Goal: Transaction & Acquisition: Purchase product/service

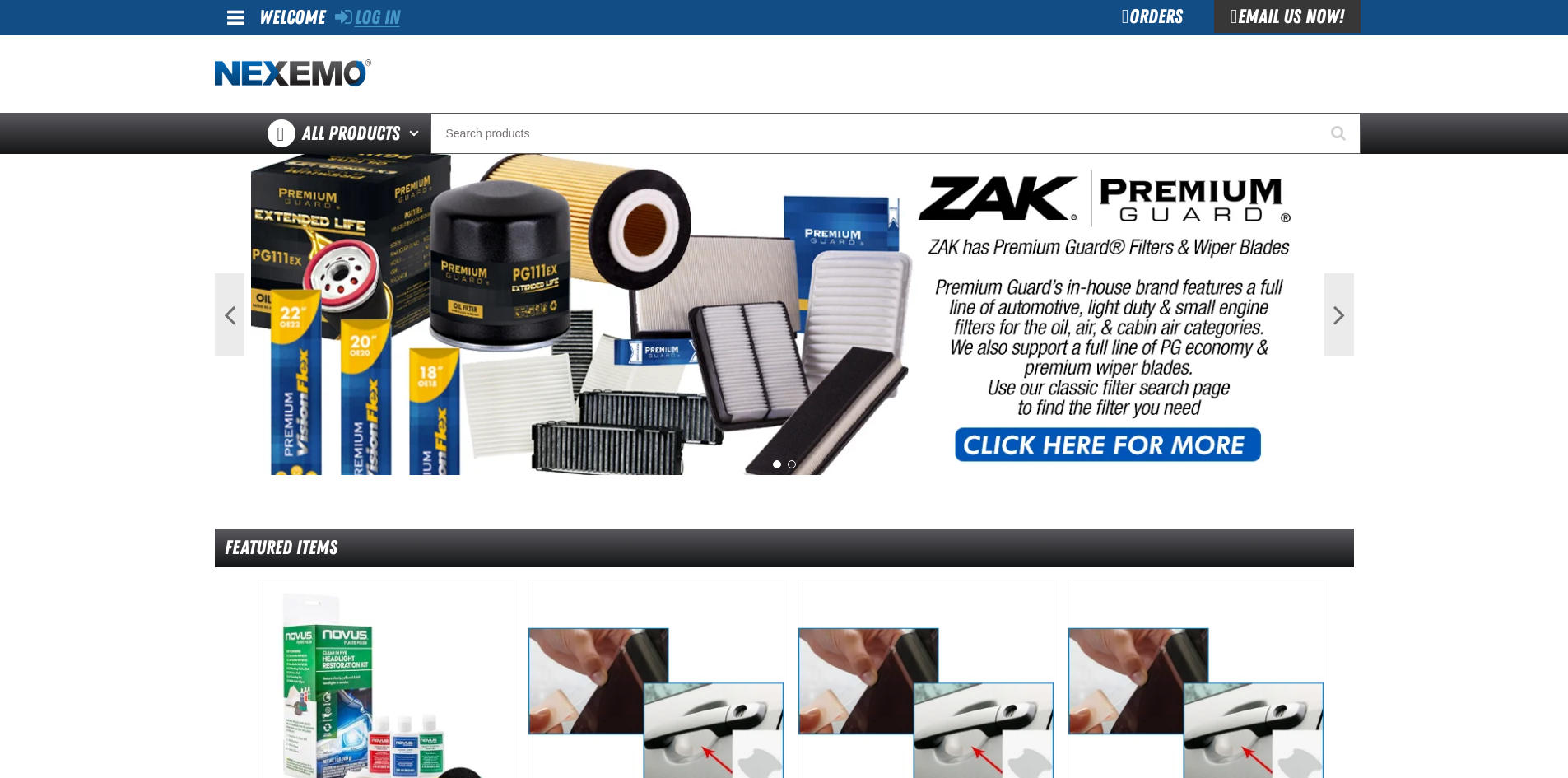
click at [368, 16] on link "Log In" at bounding box center [368, 17] width 65 height 23
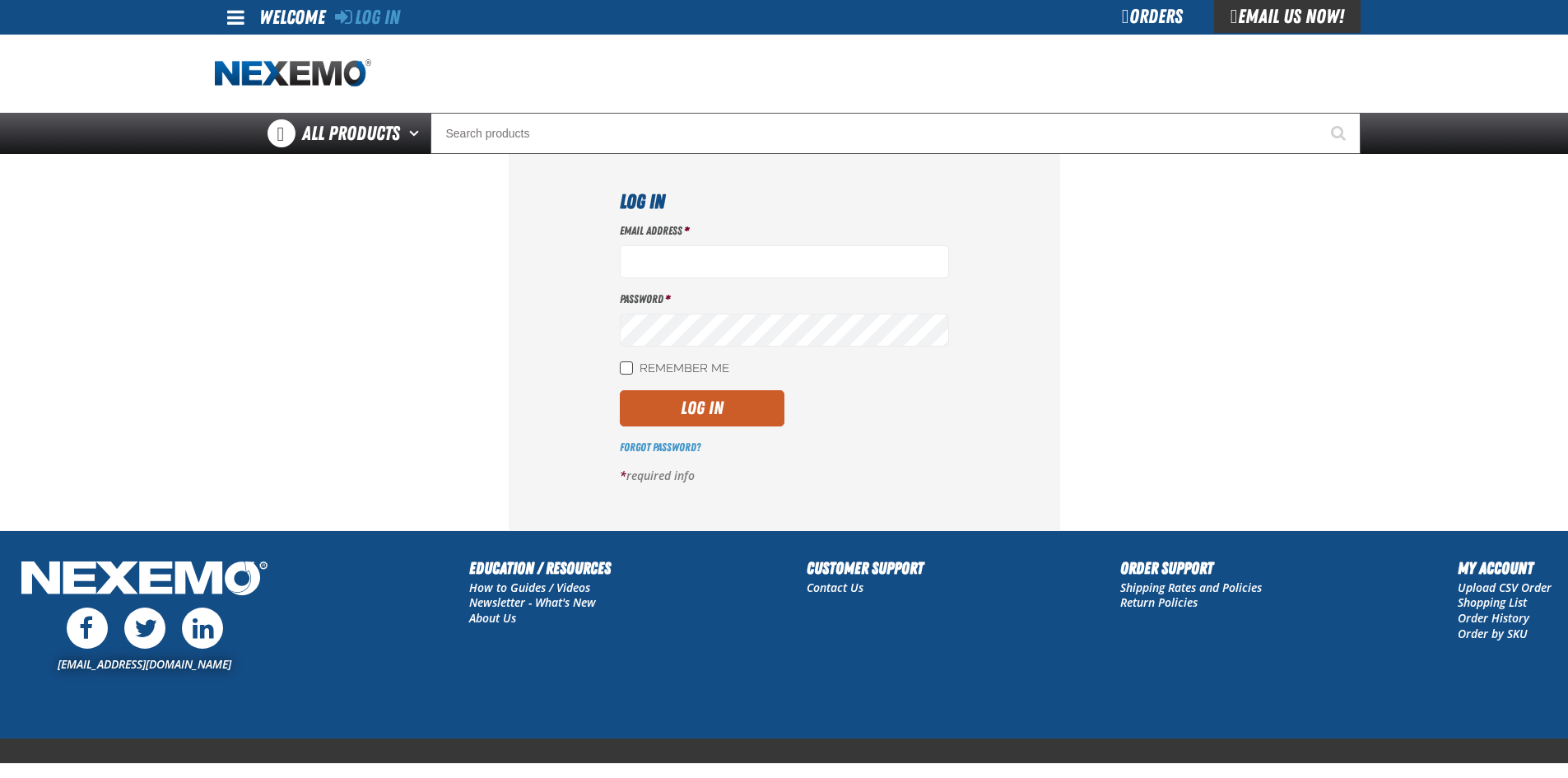
type input "[EMAIL_ADDRESS][DOMAIN_NAME]"
click at [628, 368] on input "Remember Me" at bounding box center [626, 368] width 13 height 13
checkbox input "true"
click at [693, 398] on button "Log In" at bounding box center [701, 408] width 164 height 36
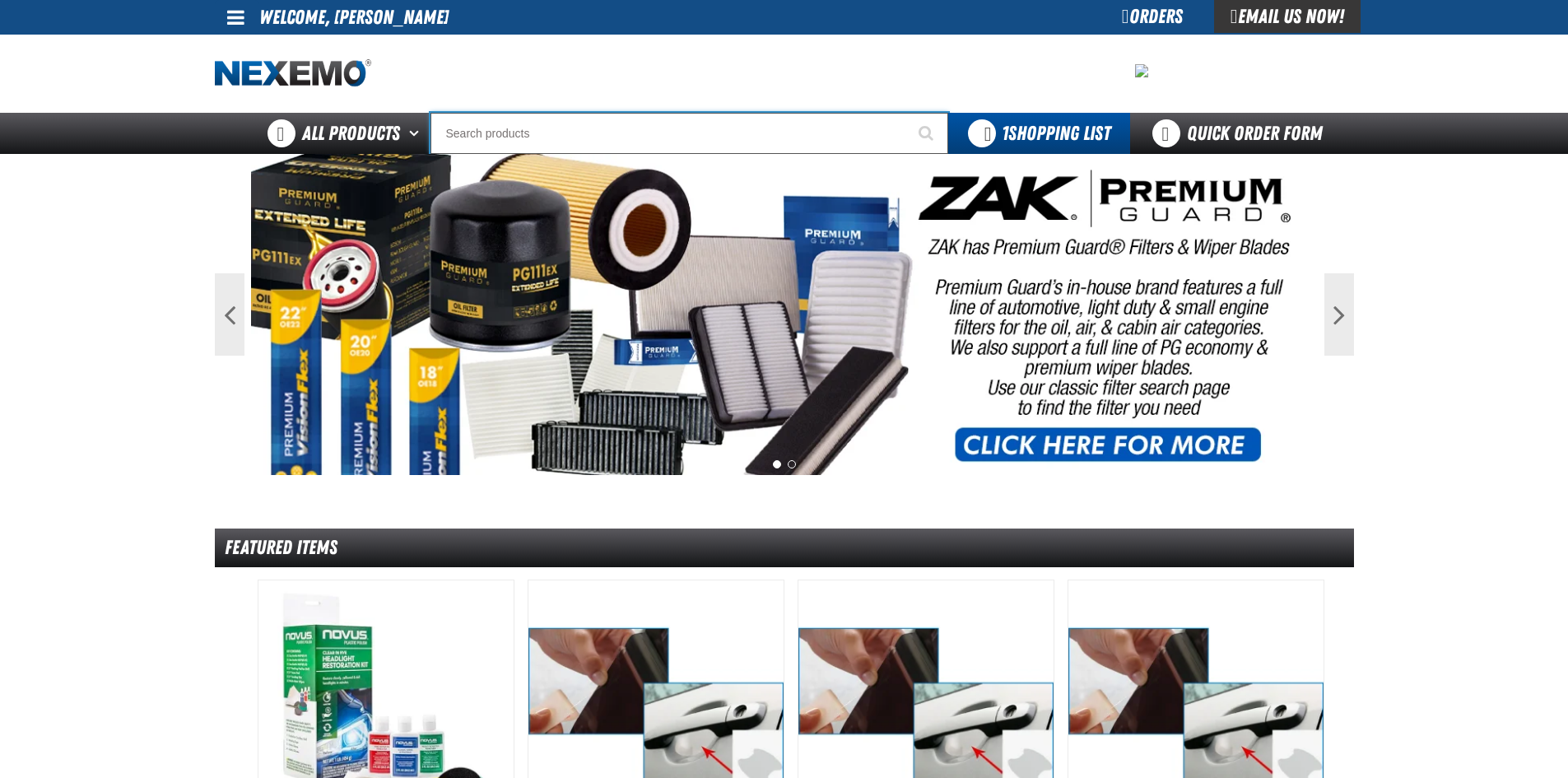
click at [521, 127] on input "Search" at bounding box center [688, 133] width 518 height 41
click at [481, 136] on input "Search" at bounding box center [688, 133] width 518 height 41
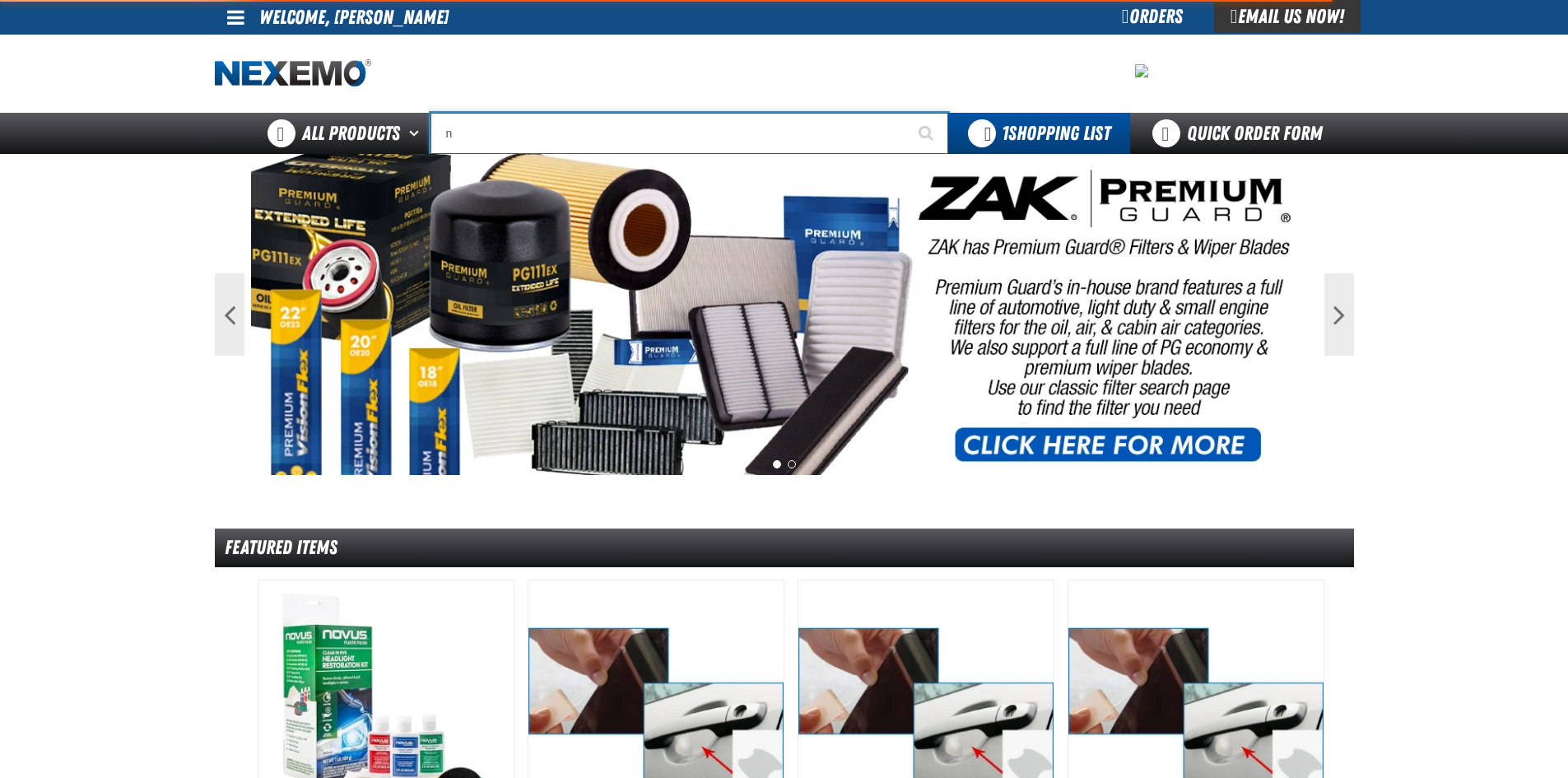
type input "na"
type input "naVIGATION"
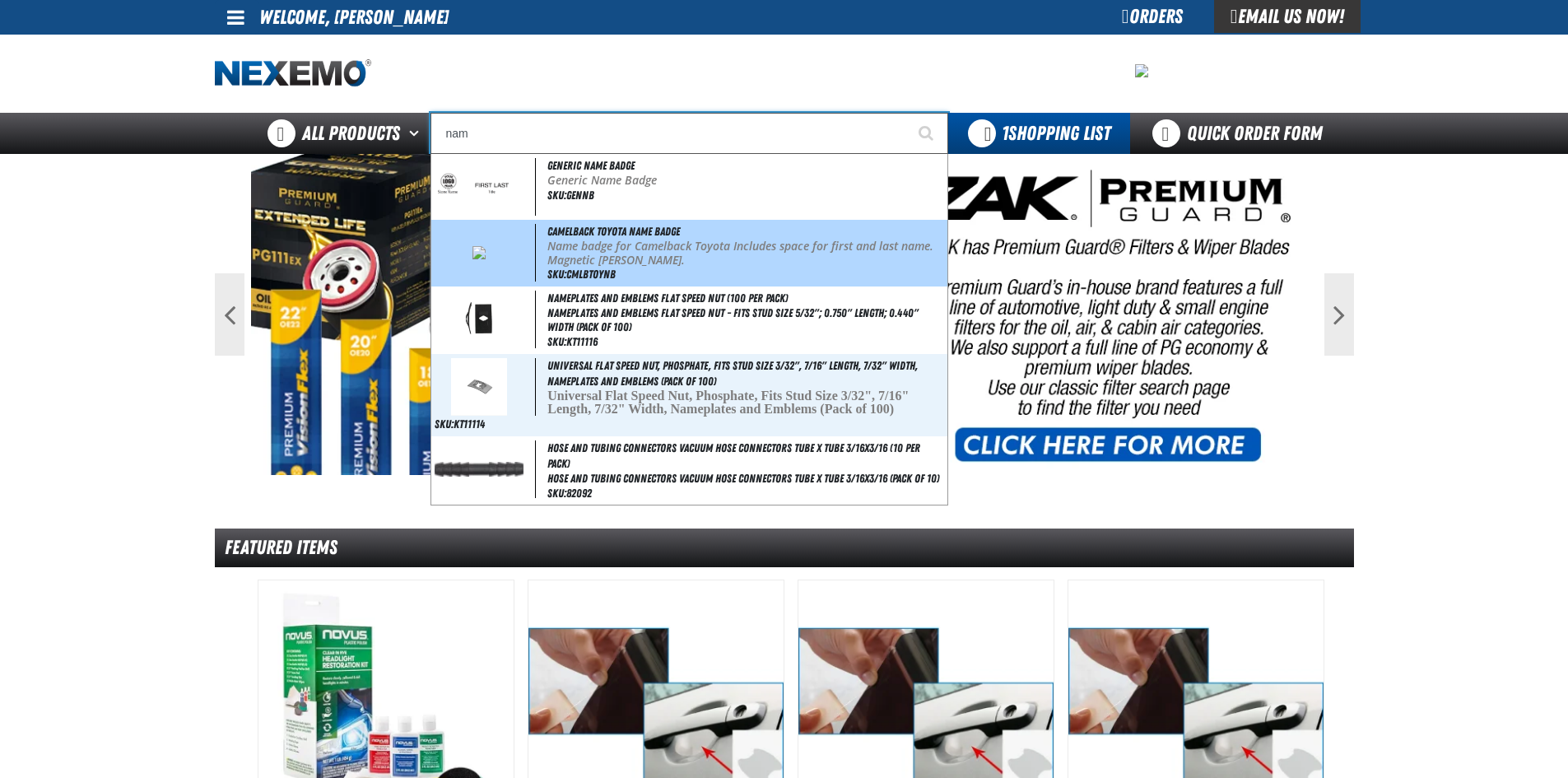
click at [622, 237] on span "Camelback Toyota Name Badge" at bounding box center [614, 231] width 132 height 13
type input "Camelback Toyota Name Badge"
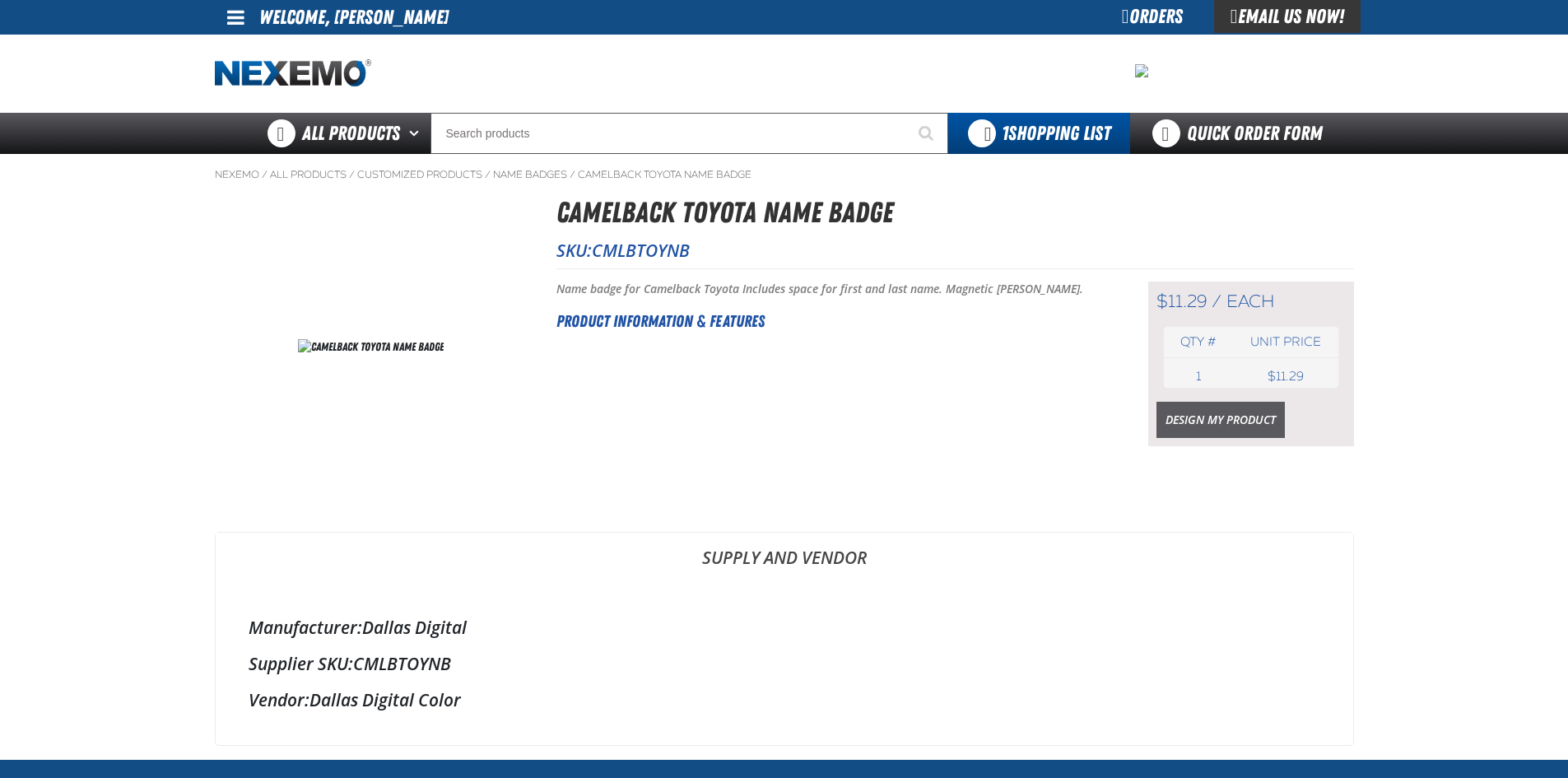
click at [1201, 411] on link "Design My Product" at bounding box center [1221, 420] width 129 height 36
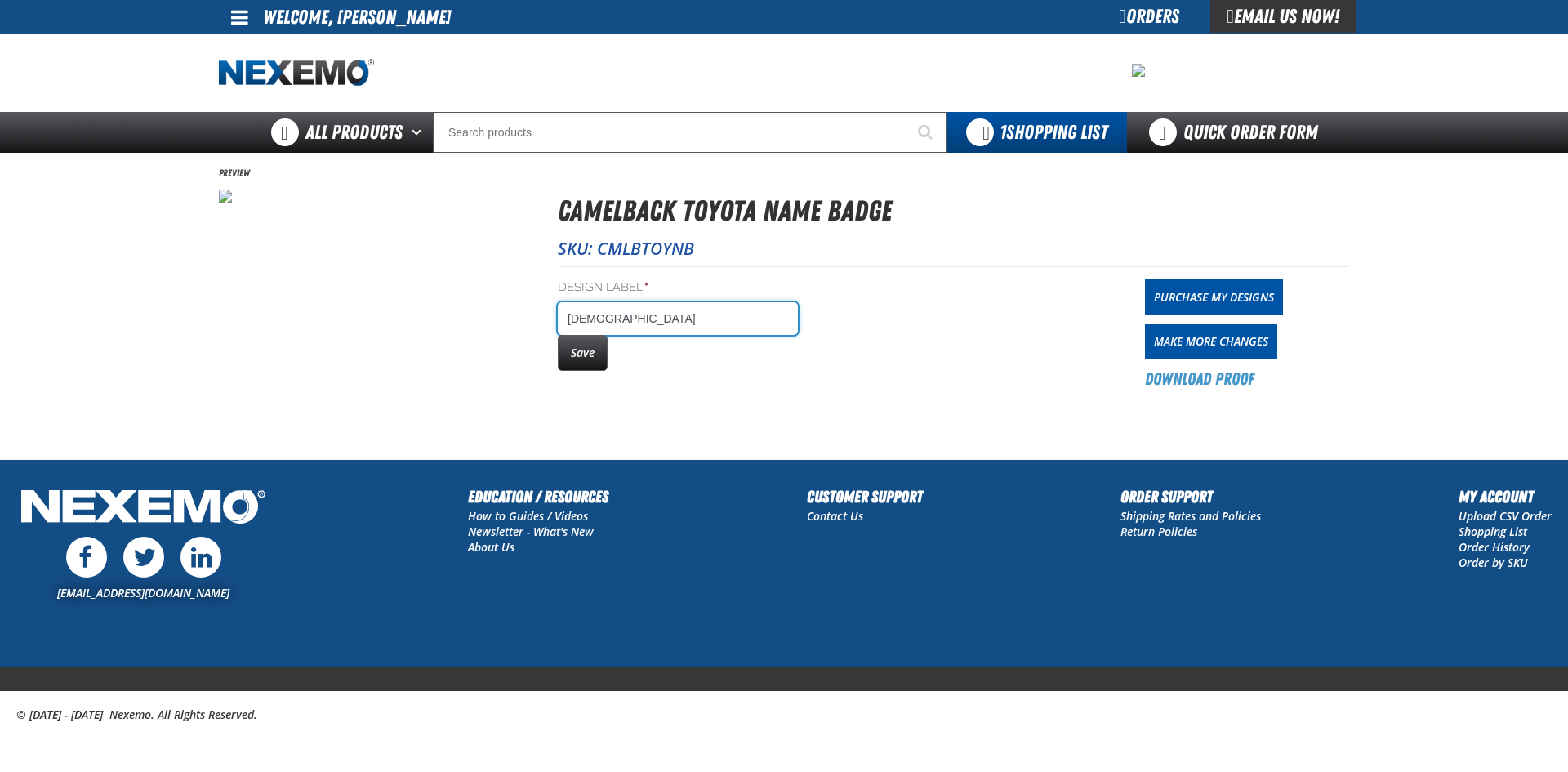
click at [613, 317] on input "Jesus" at bounding box center [678, 318] width 240 height 32
type input "[PERSON_NAME]"
click at [589, 353] on button "Save" at bounding box center [583, 353] width 50 height 36
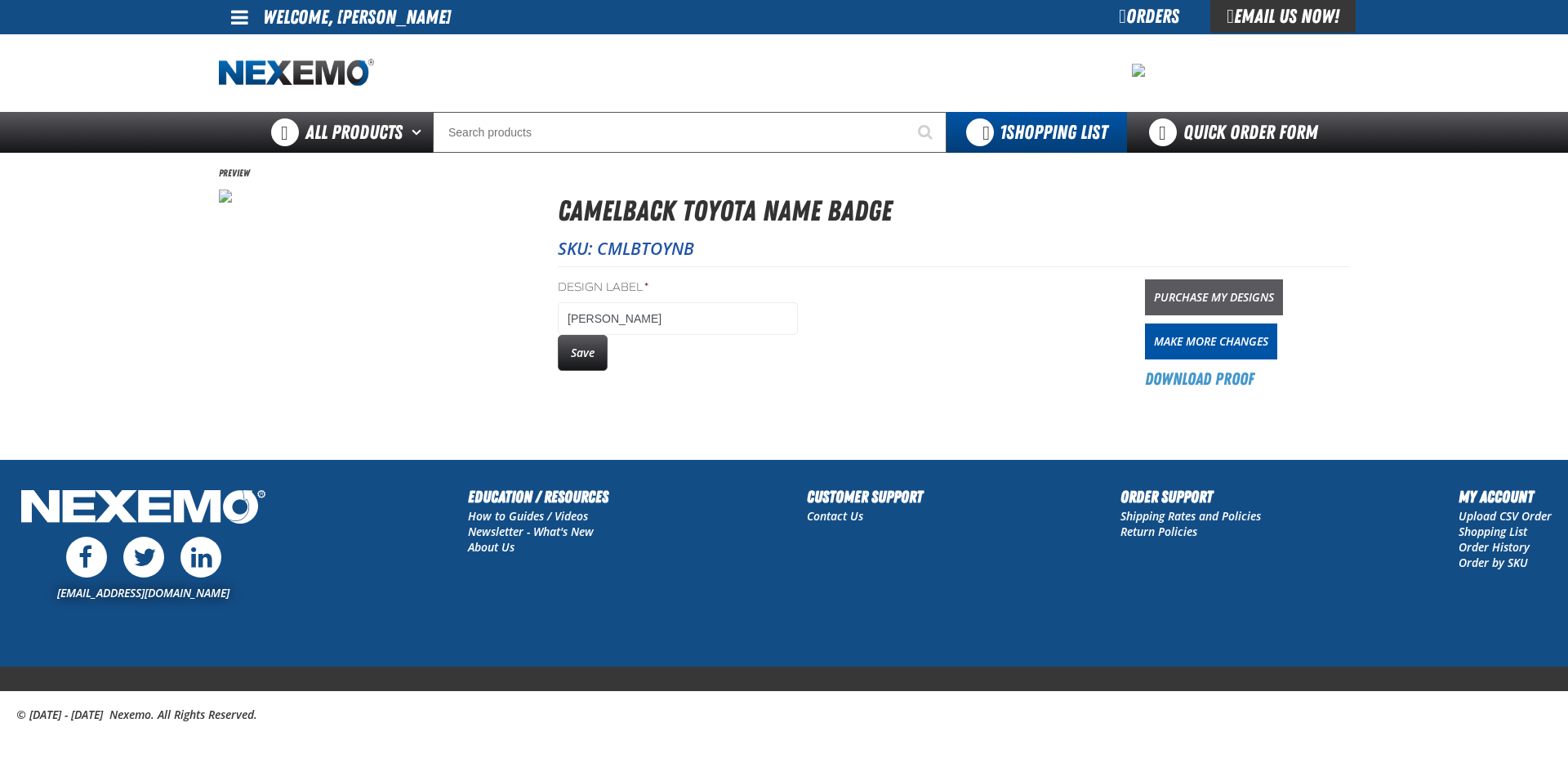
click at [1213, 293] on link "Purchase My Designs" at bounding box center [1213, 297] width 138 height 36
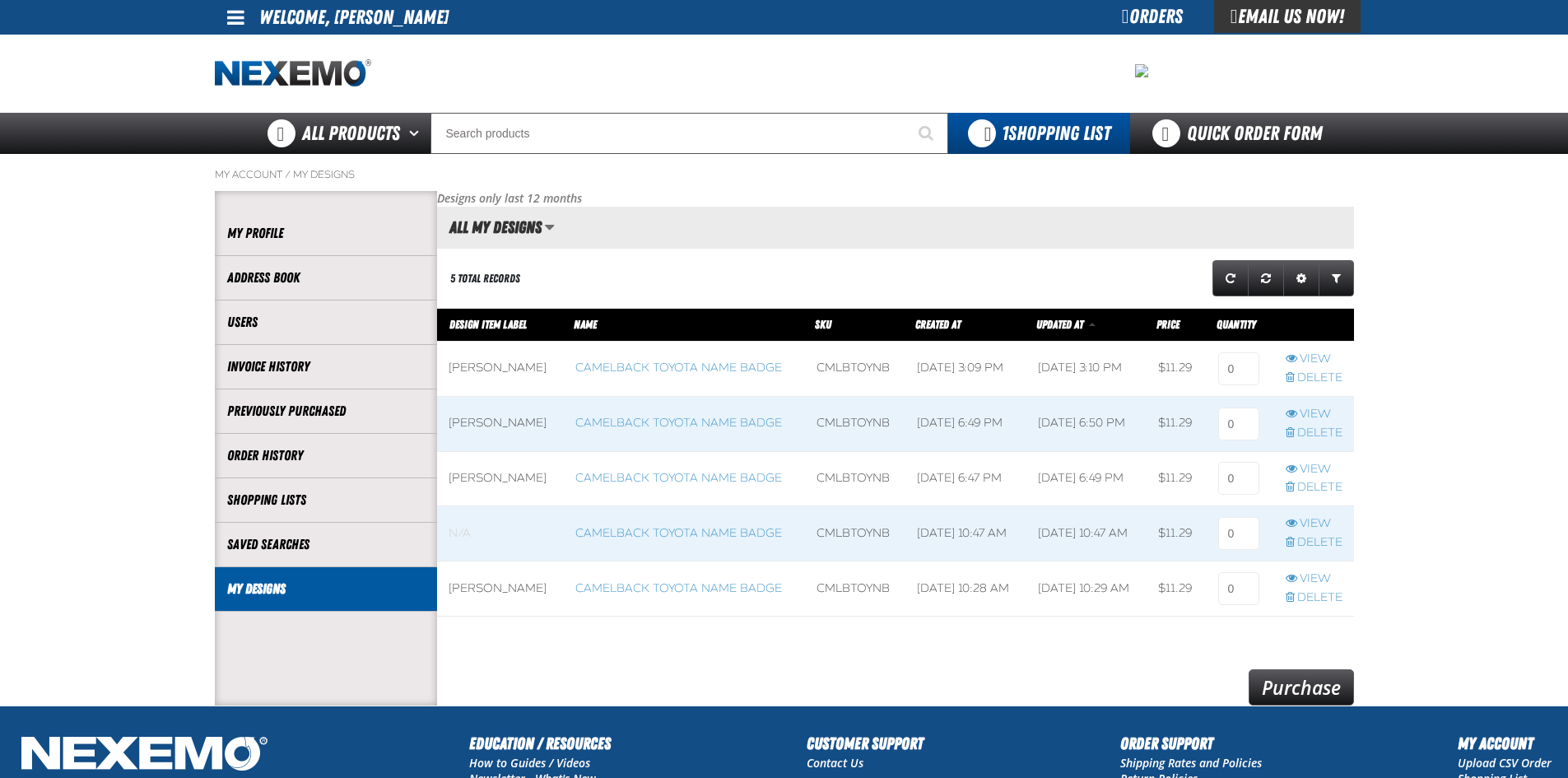
scroll to position [1, 1]
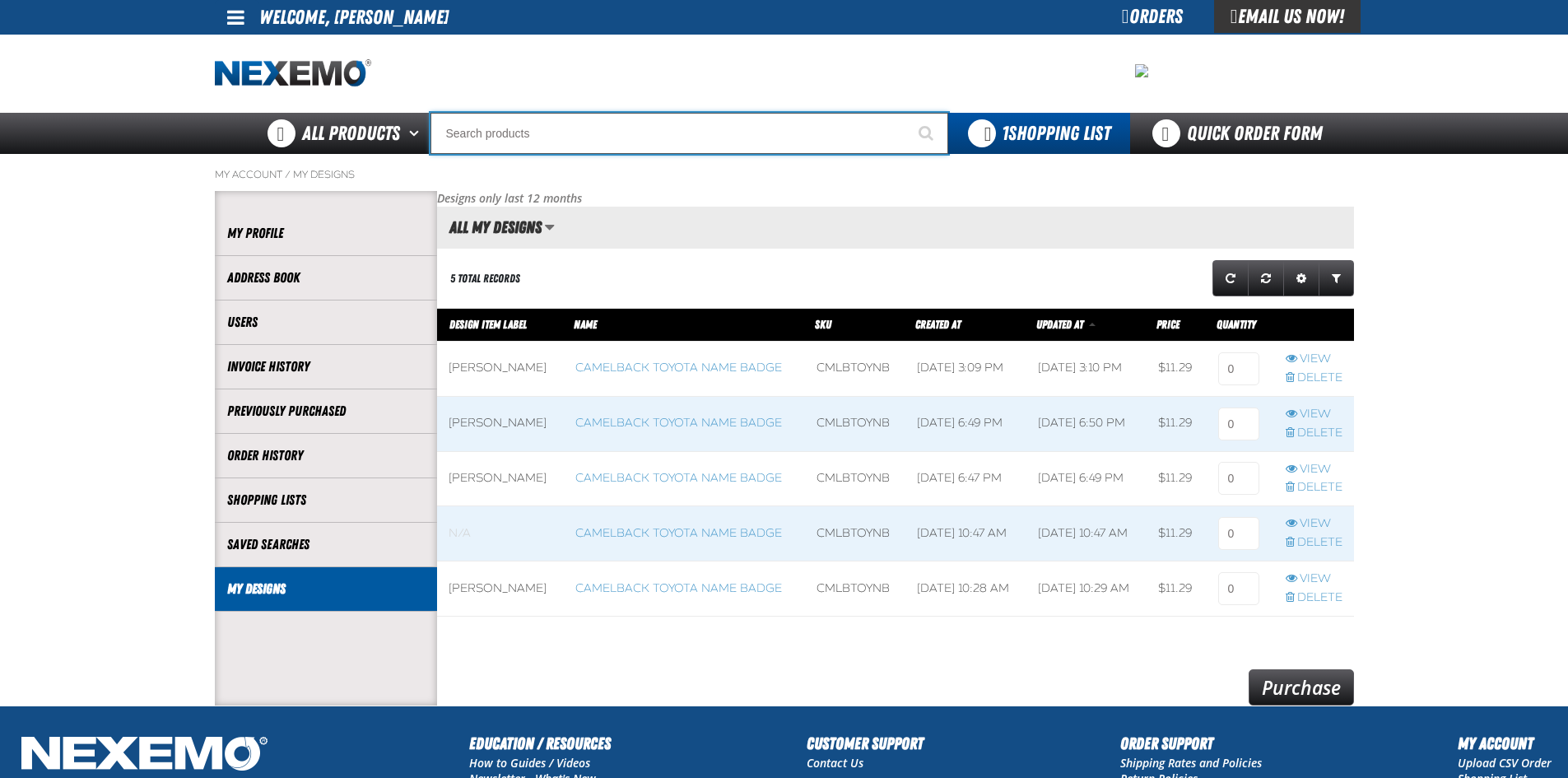
click at [592, 132] on input "Search" at bounding box center [688, 133] width 518 height 41
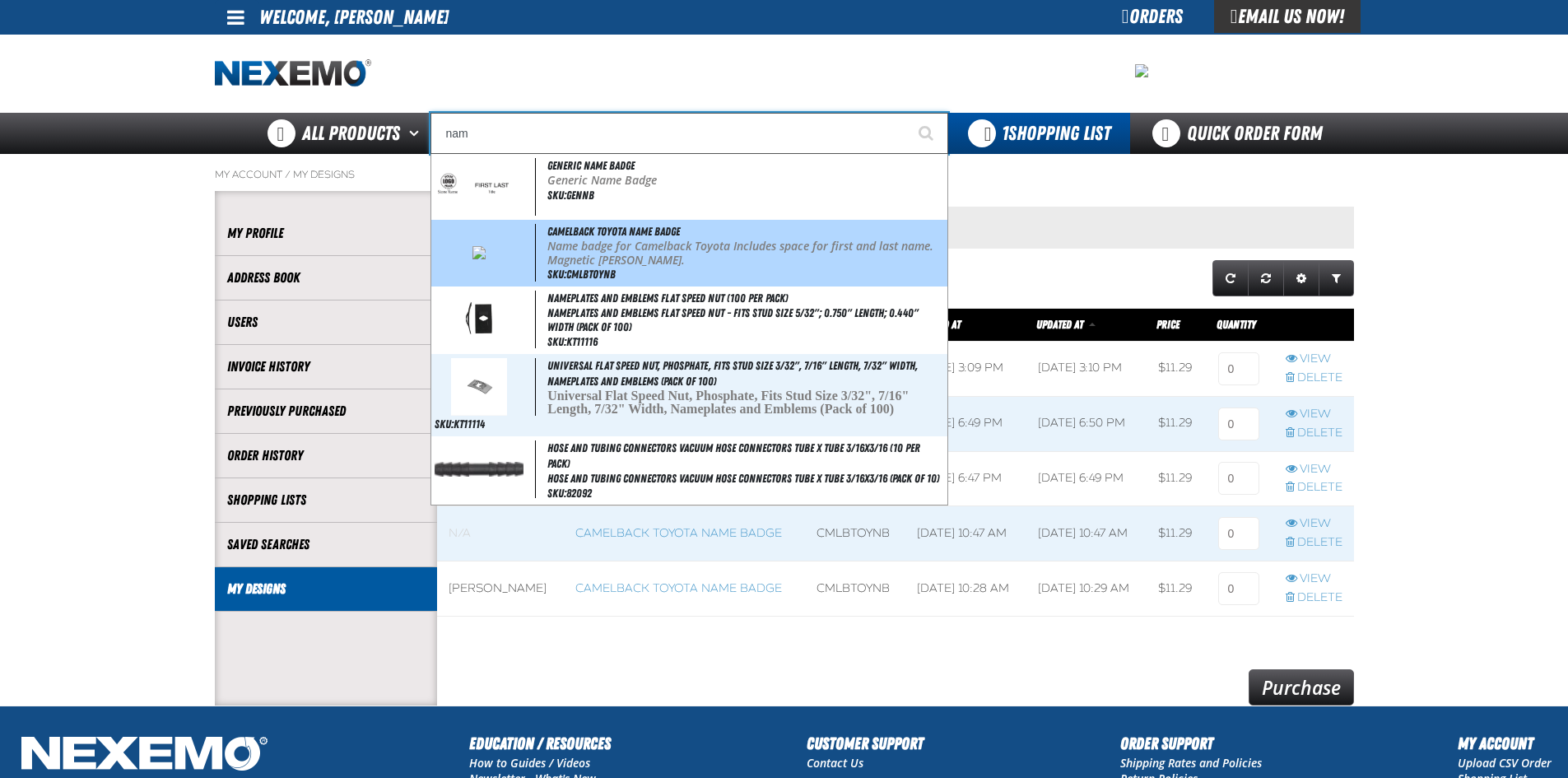
click at [604, 243] on p "Name badge for Camelback Toyota Includes space for first and last name. Magneti…" at bounding box center [745, 254] width 395 height 28
type input "Camelback Toyota Name Badge"
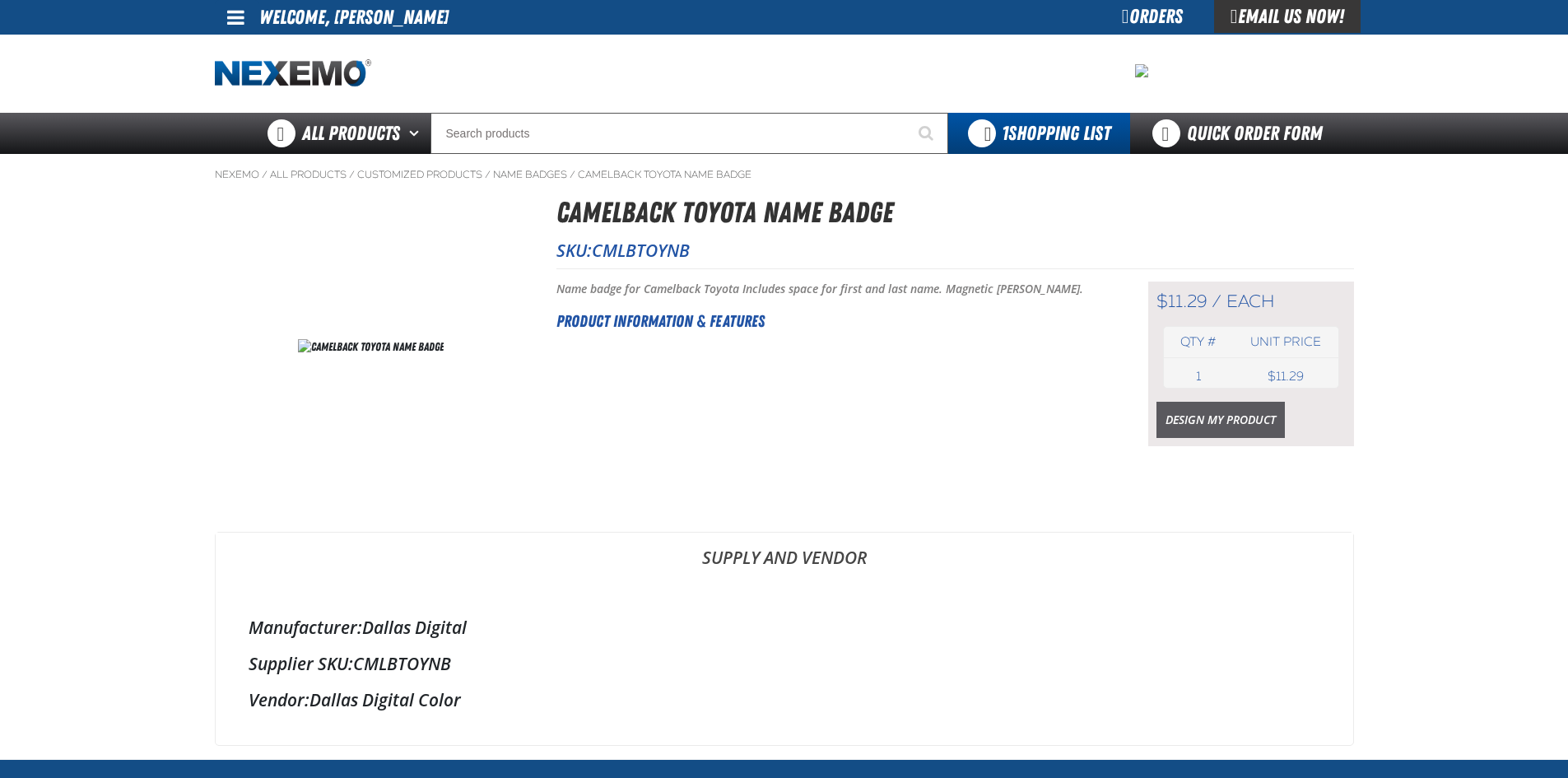
click at [1196, 423] on link "Design My Product" at bounding box center [1221, 420] width 129 height 36
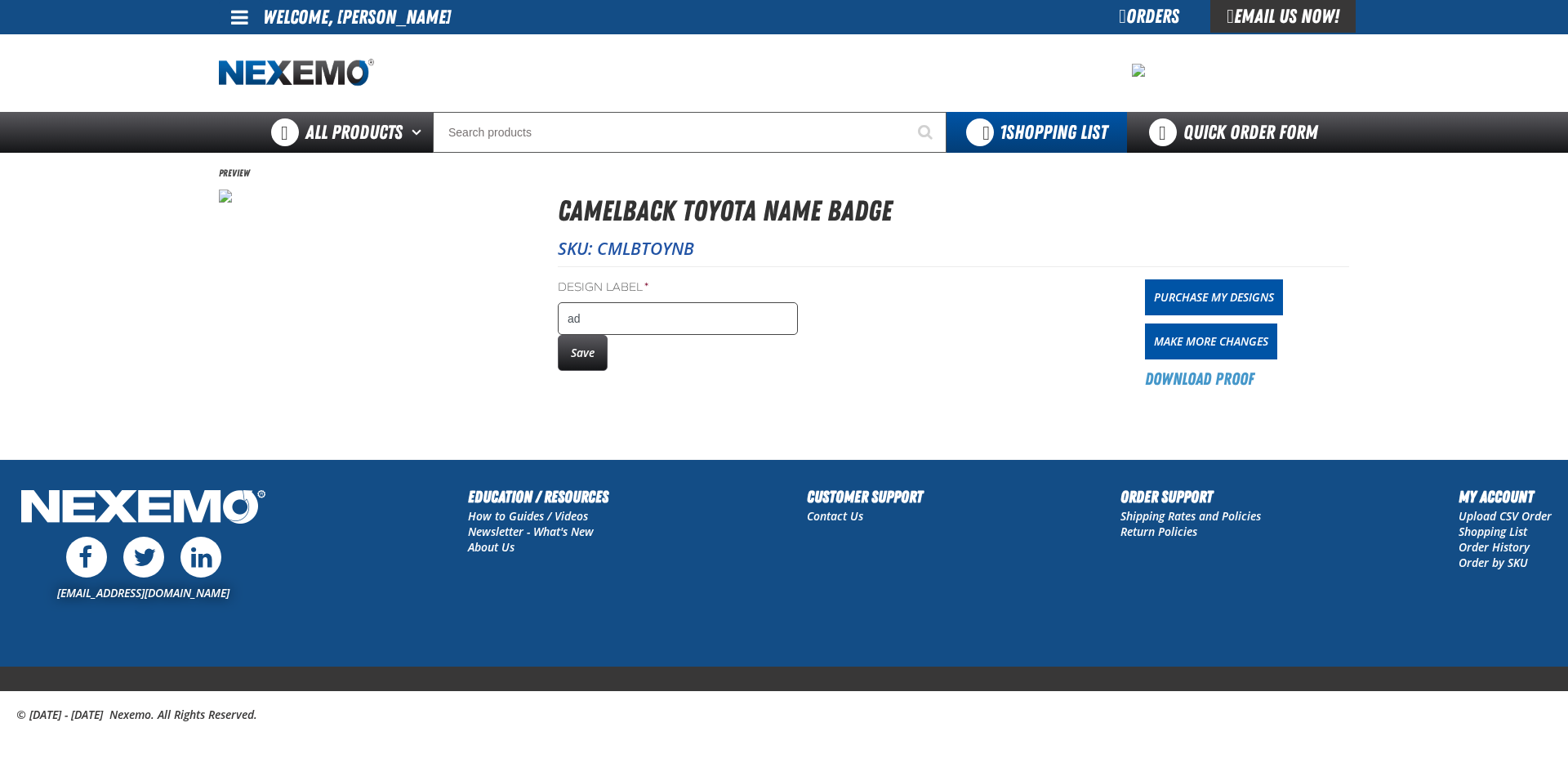
type input "a"
type input "[PERSON_NAME]"
drag, startPoint x: 579, startPoint y: 357, endPoint x: 605, endPoint y: 361, distance: 26.3
click at [581, 357] on button "Save" at bounding box center [583, 353] width 50 height 36
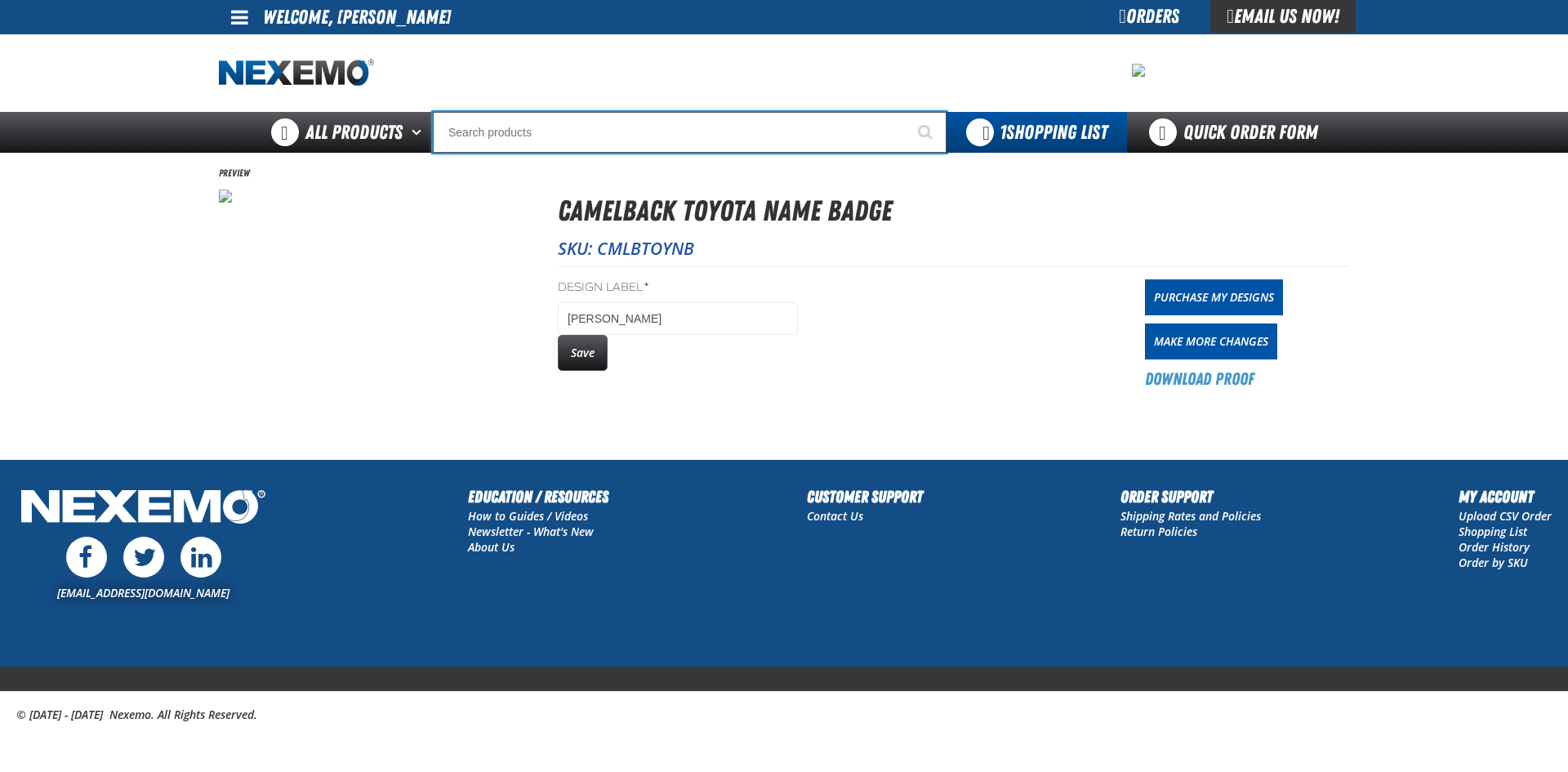
click at [536, 132] on input "Search" at bounding box center [690, 132] width 514 height 41
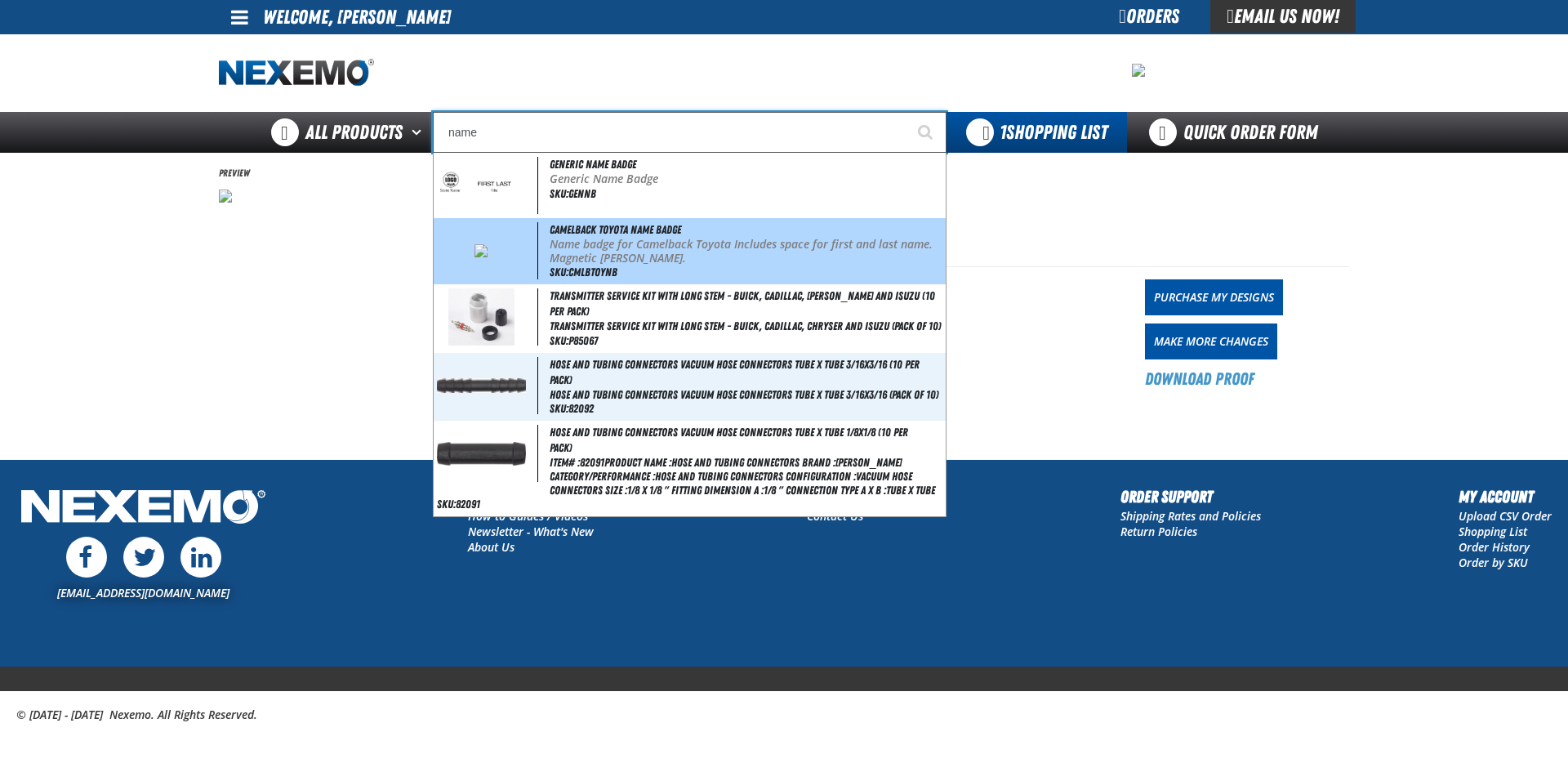
click at [614, 221] on div "Camelback Toyota Name Badge Name badge for Camelback Toyota Includes space for …" at bounding box center [690, 251] width 512 height 66
type input "Camelback Toyota Name Badge"
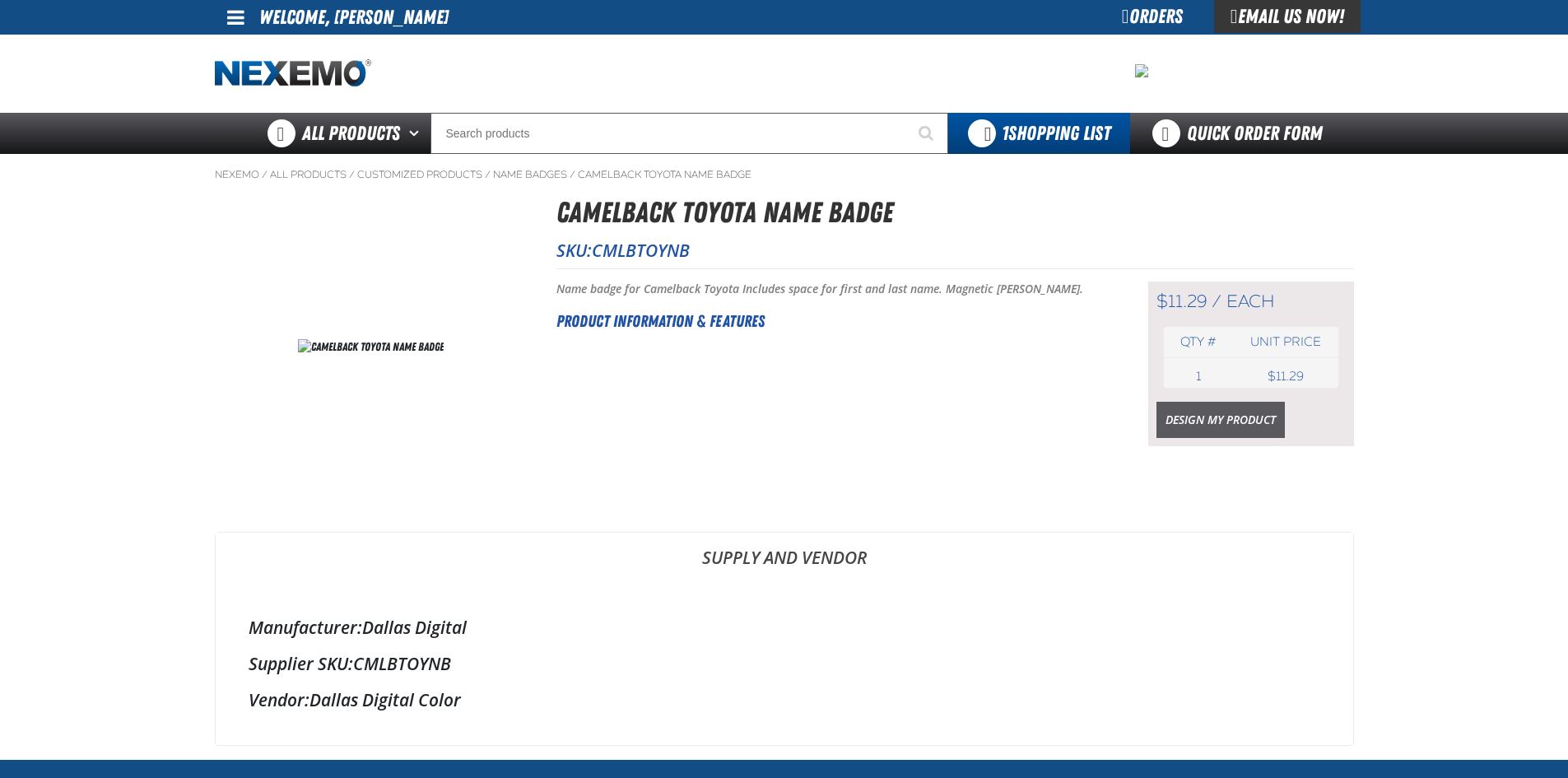
click at [1214, 418] on link "Design My Product" at bounding box center [1221, 420] width 129 height 36
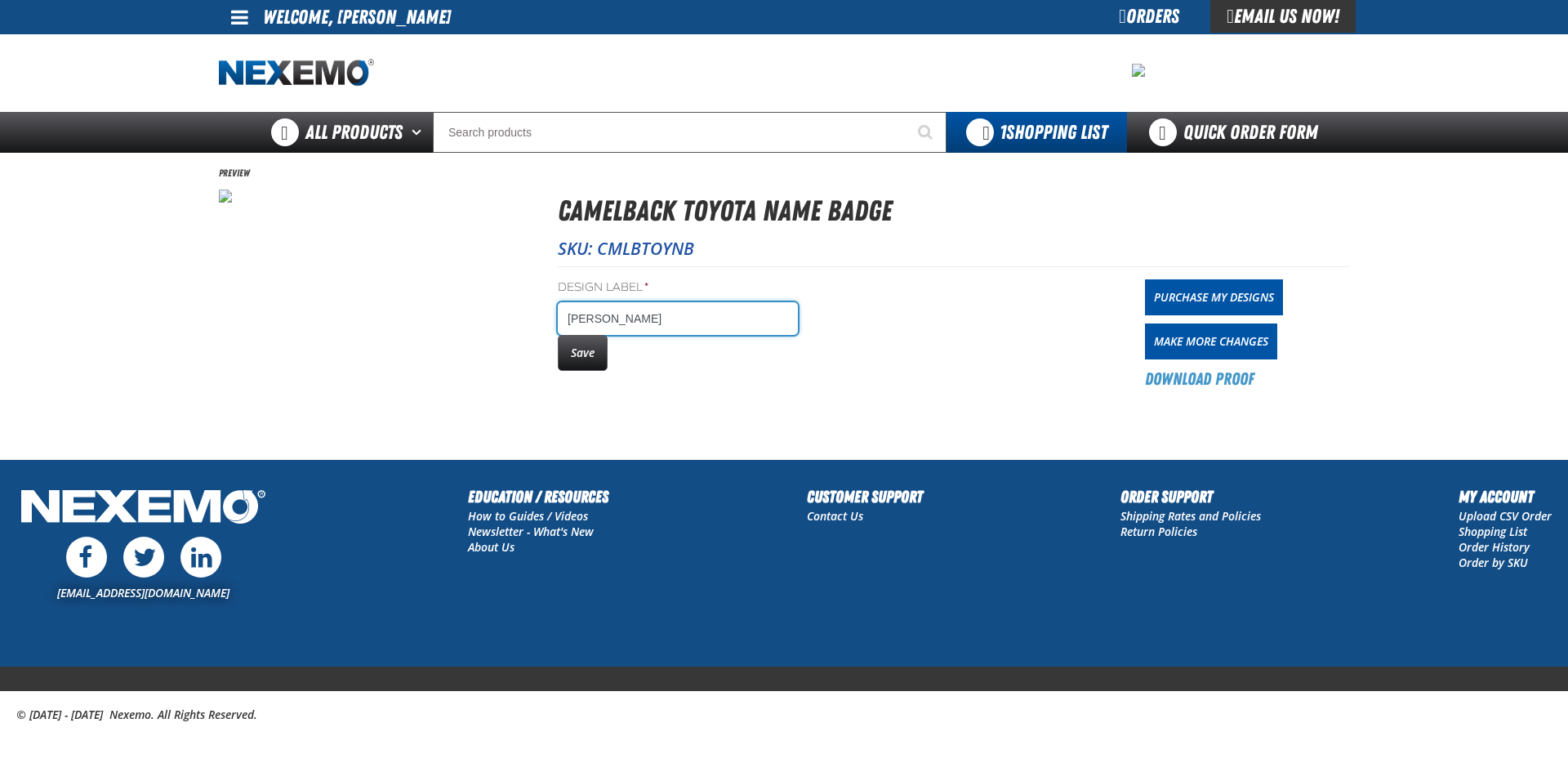
drag, startPoint x: 603, startPoint y: 316, endPoint x: 615, endPoint y: 315, distance: 12.0
click at [604, 316] on input "John" at bounding box center [678, 318] width 240 height 32
type input "John Norehad"
click at [580, 353] on button "Save" at bounding box center [583, 353] width 50 height 36
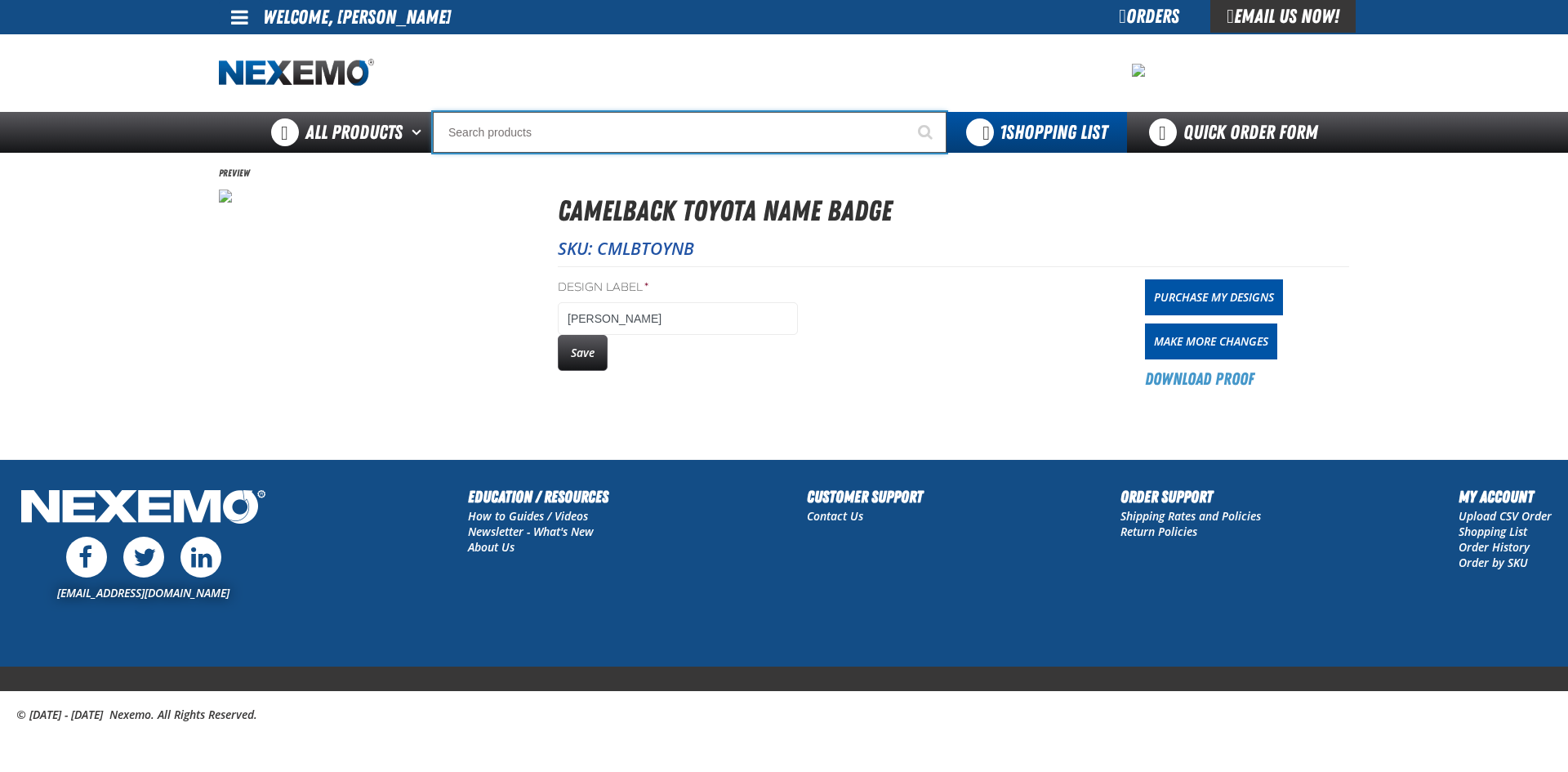
click at [551, 132] on input "Search" at bounding box center [690, 132] width 514 height 41
click at [579, 137] on input "Search" at bounding box center [690, 132] width 514 height 41
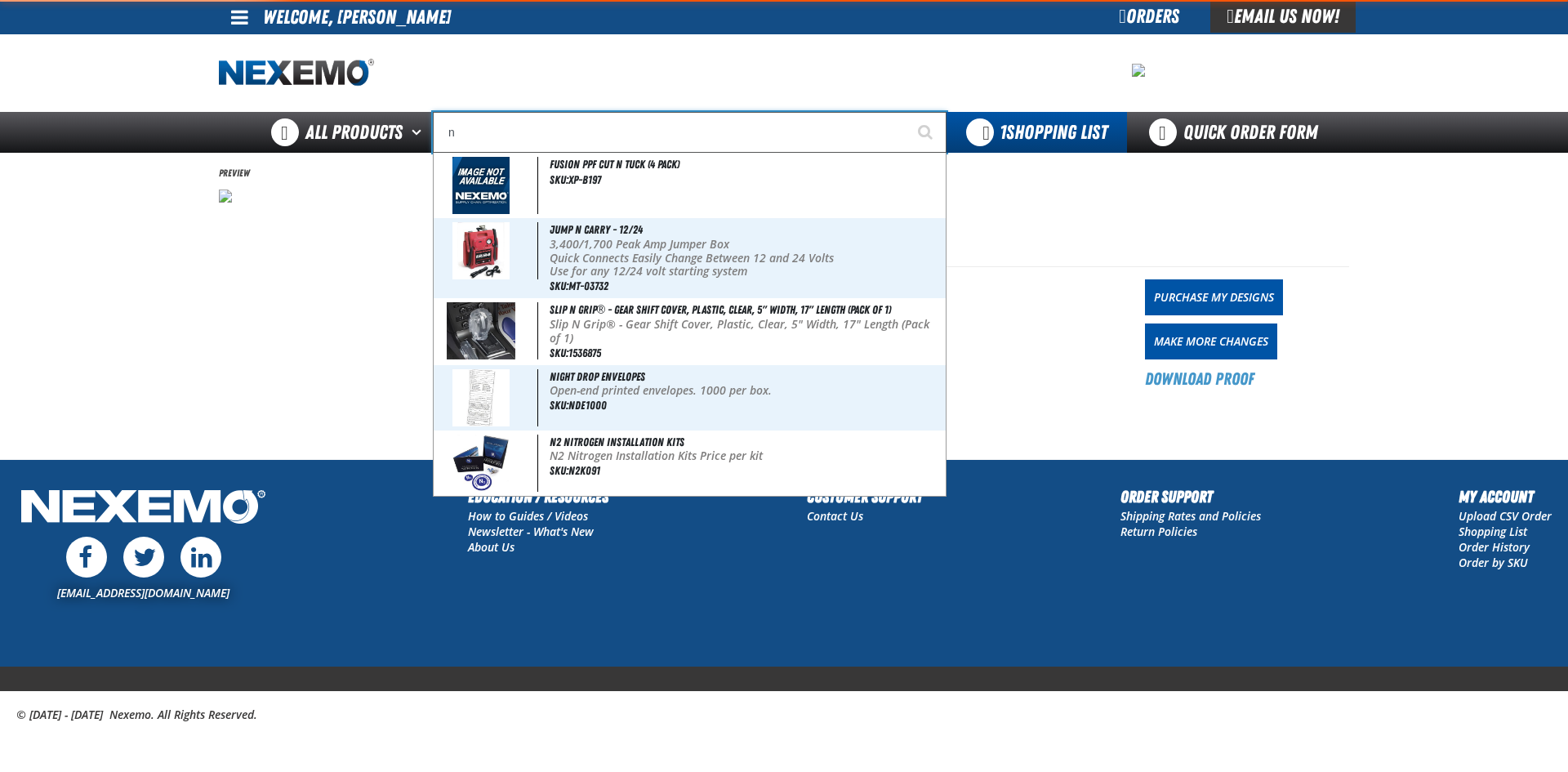
type input "na"
type input "naVIGATION"
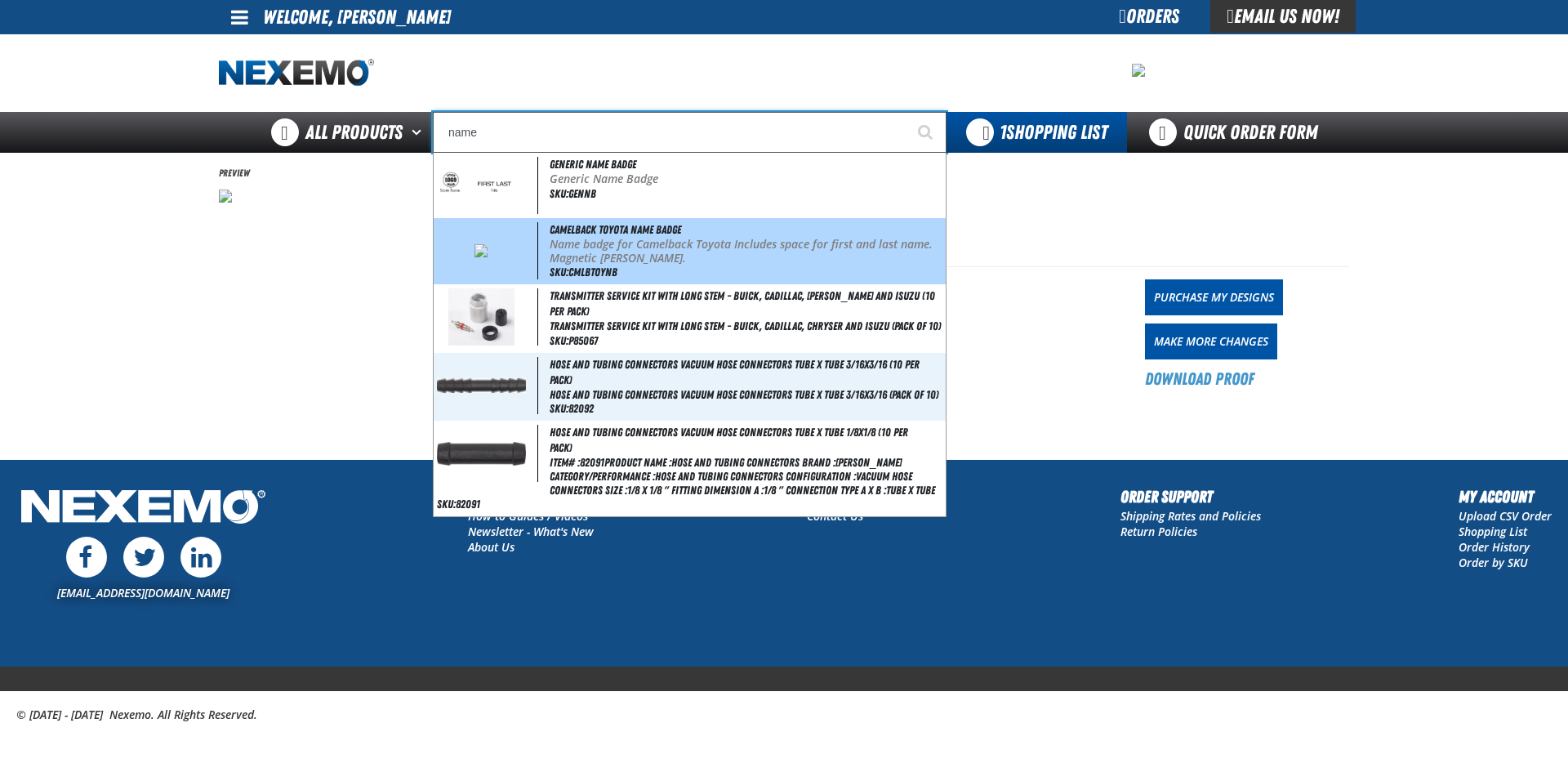
click at [623, 255] on p "Name badge for Camelback Toyota Includes space for first and last name. Magneti…" at bounding box center [746, 252] width 392 height 28
type input "Camelback Toyota Name Badge"
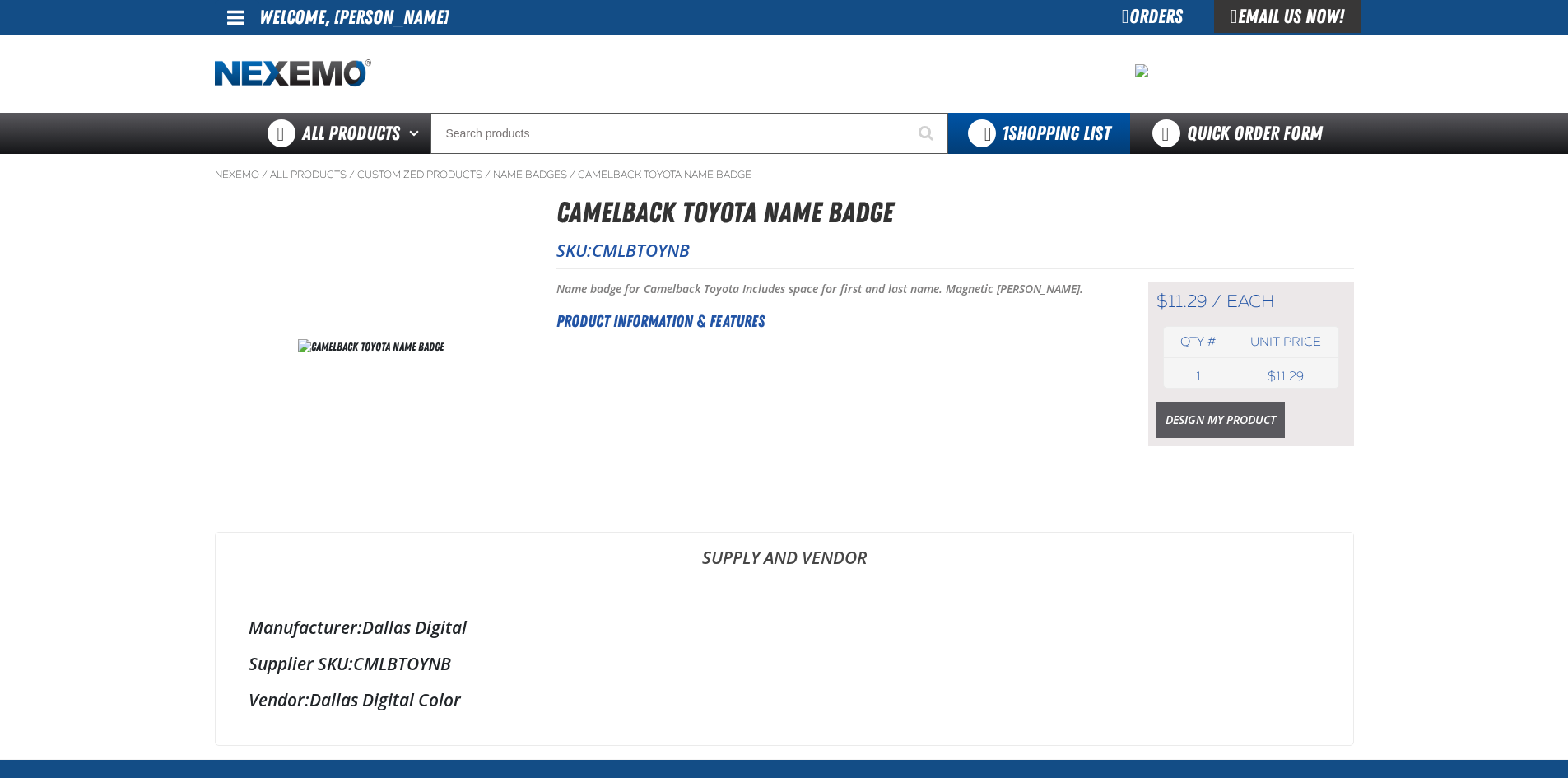
click at [1230, 424] on link "Design My Product" at bounding box center [1221, 420] width 129 height 36
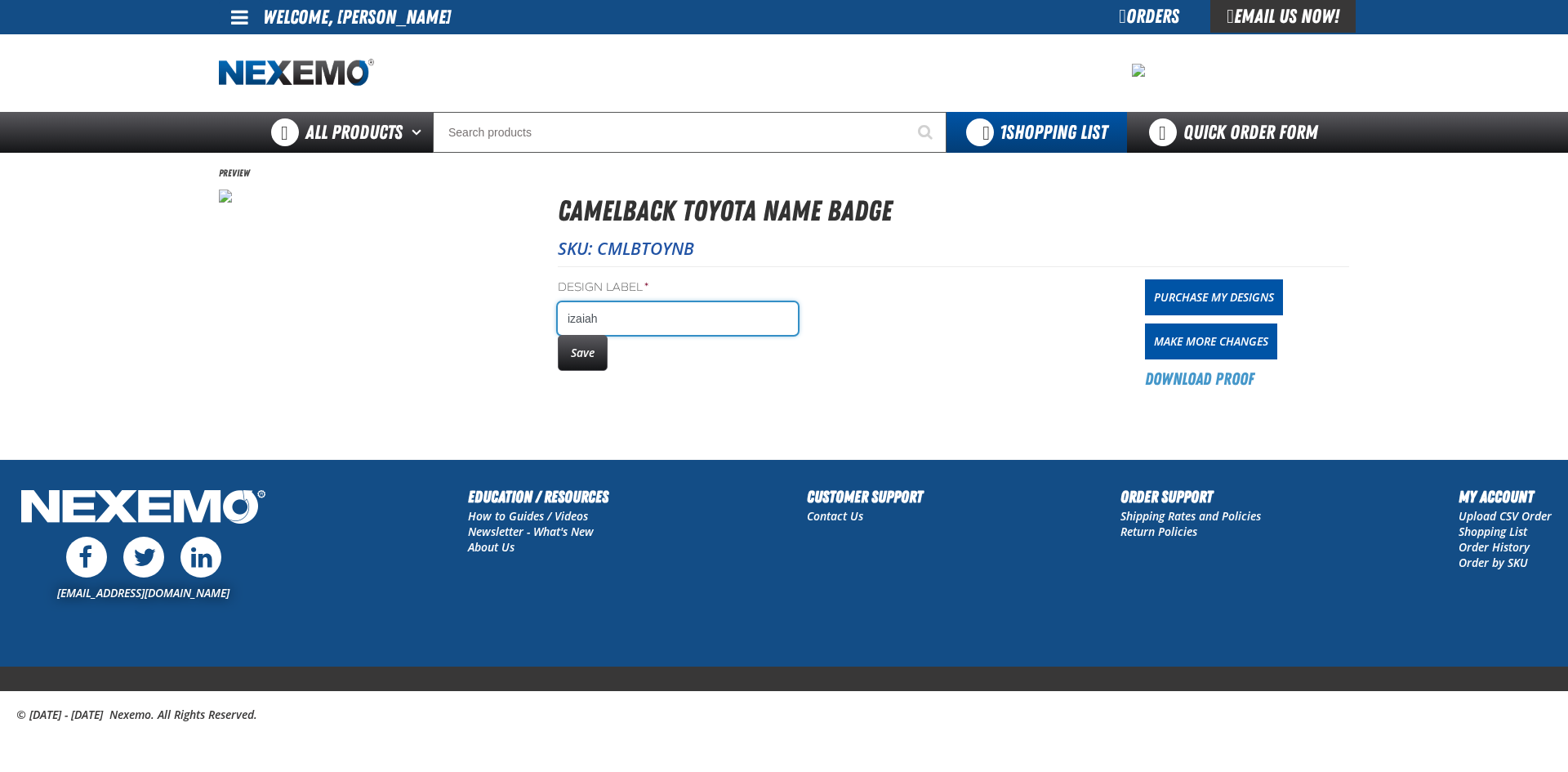
click at [646, 322] on input "izaiah" at bounding box center [678, 318] width 240 height 32
click at [573, 318] on input "izaiah Duran" at bounding box center [678, 318] width 240 height 32
type input "Izaiah Duran"
drag, startPoint x: 584, startPoint y: 346, endPoint x: 622, endPoint y: 367, distance: 43.4
click at [584, 345] on button "Save" at bounding box center [583, 353] width 50 height 36
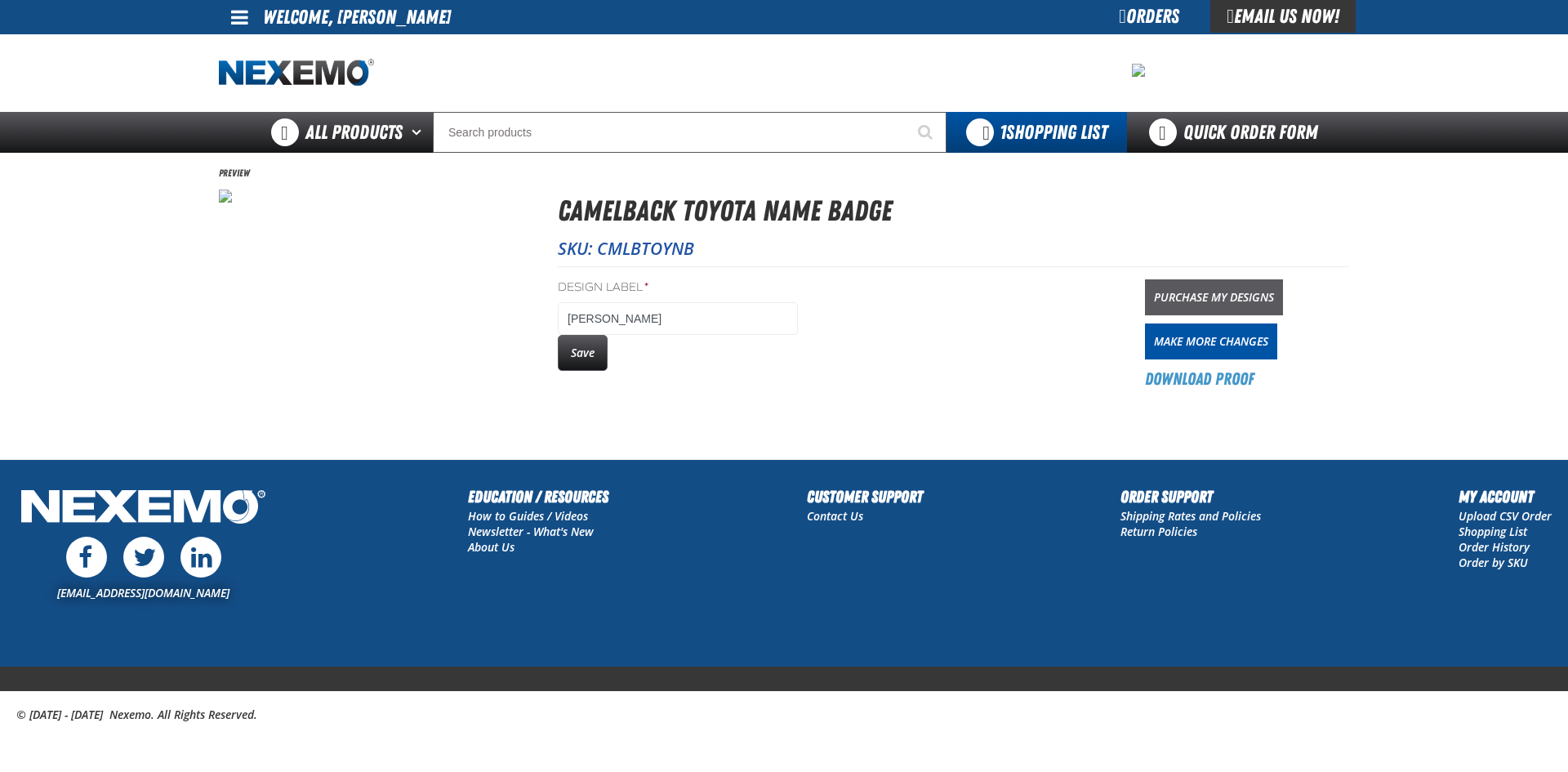
click at [1252, 293] on link "Purchase My Designs" at bounding box center [1213, 297] width 138 height 36
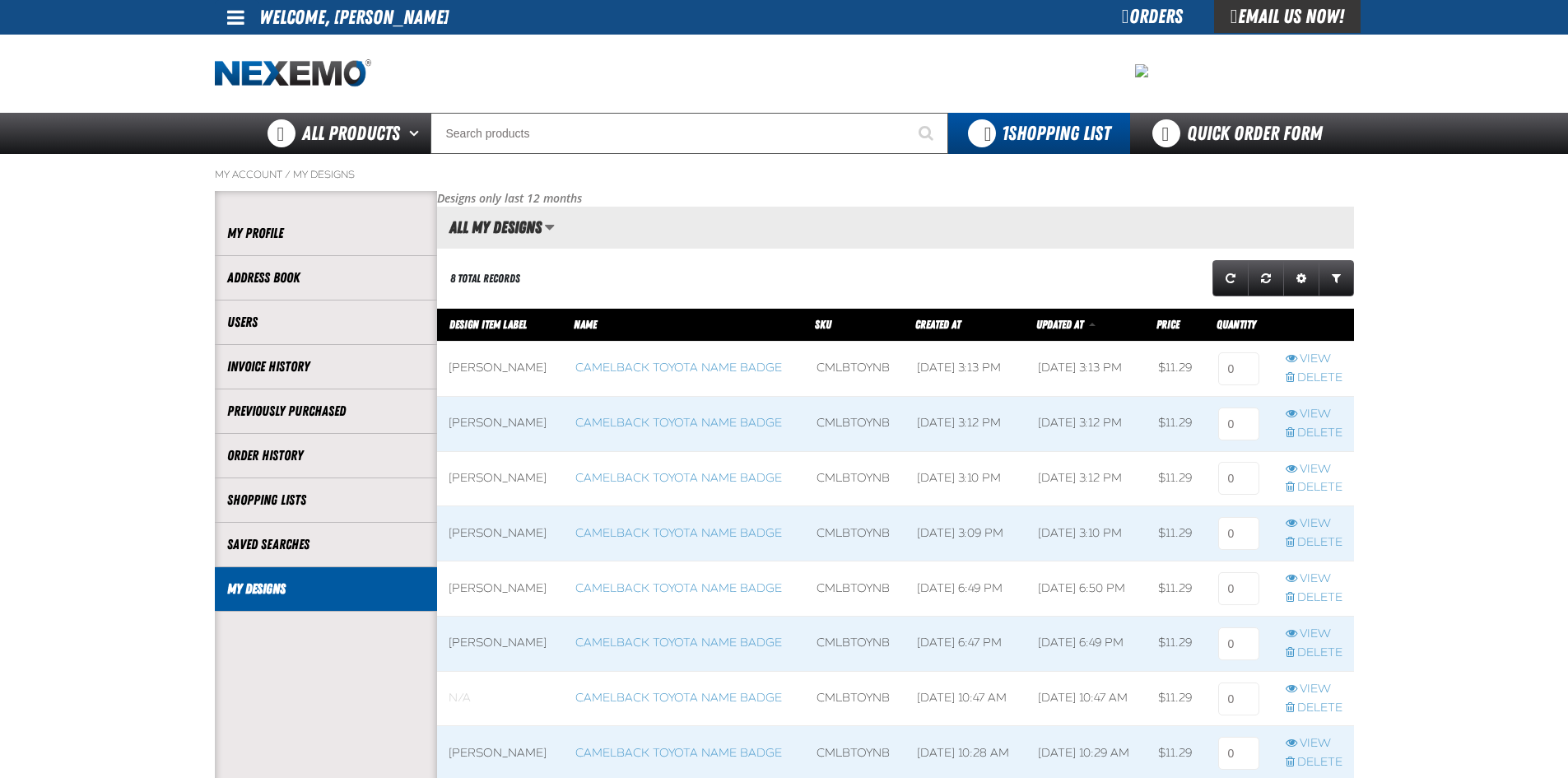
scroll to position [1, 1]
click at [1239, 368] on input at bounding box center [1239, 368] width 41 height 33
type input "1"
click at [1234, 424] on input at bounding box center [1239, 424] width 41 height 33
type input "1"
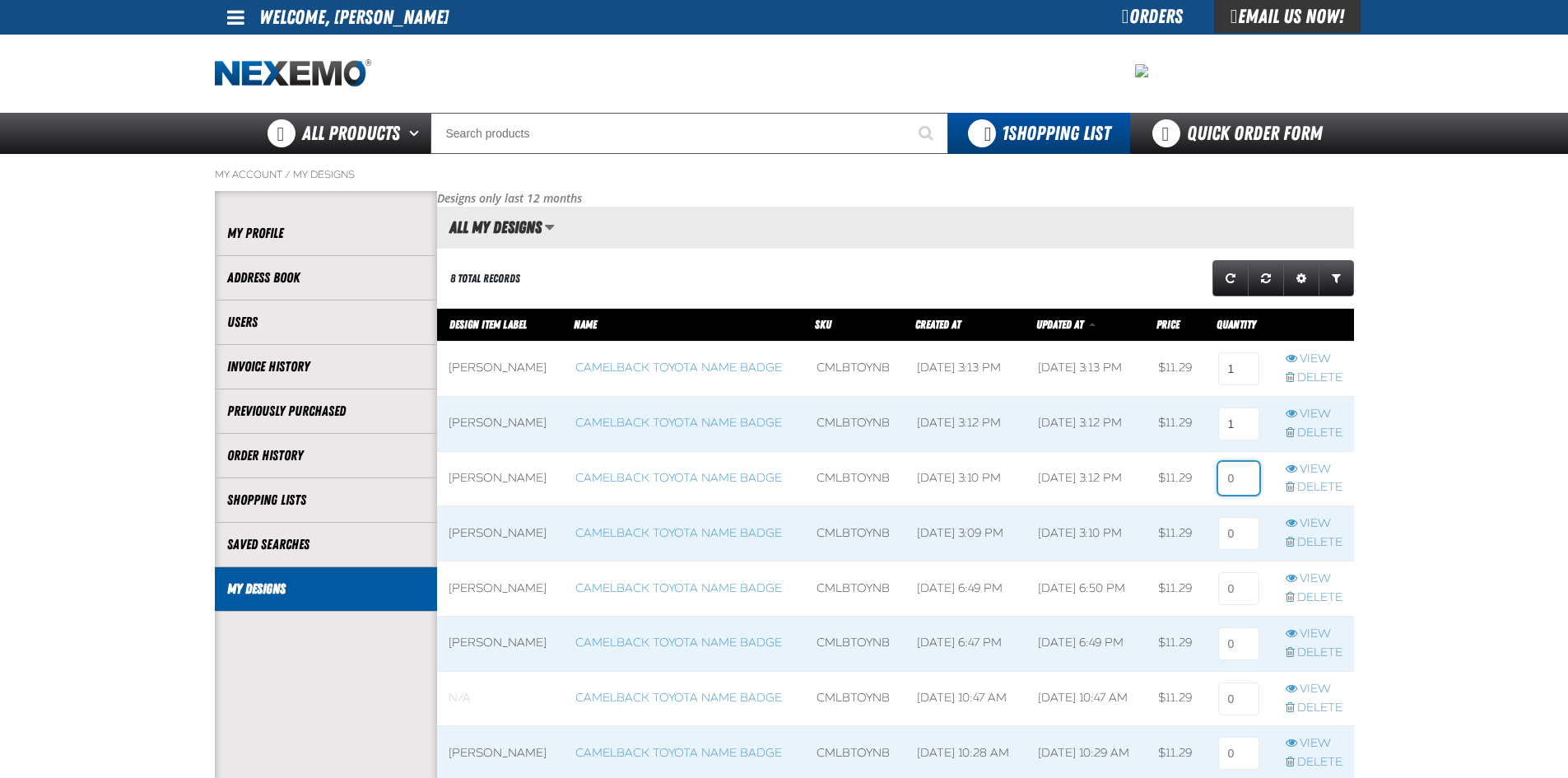
click at [1239, 474] on input at bounding box center [1239, 478] width 41 height 33
type input "1"
click at [1239, 535] on input at bounding box center [1239, 533] width 41 height 33
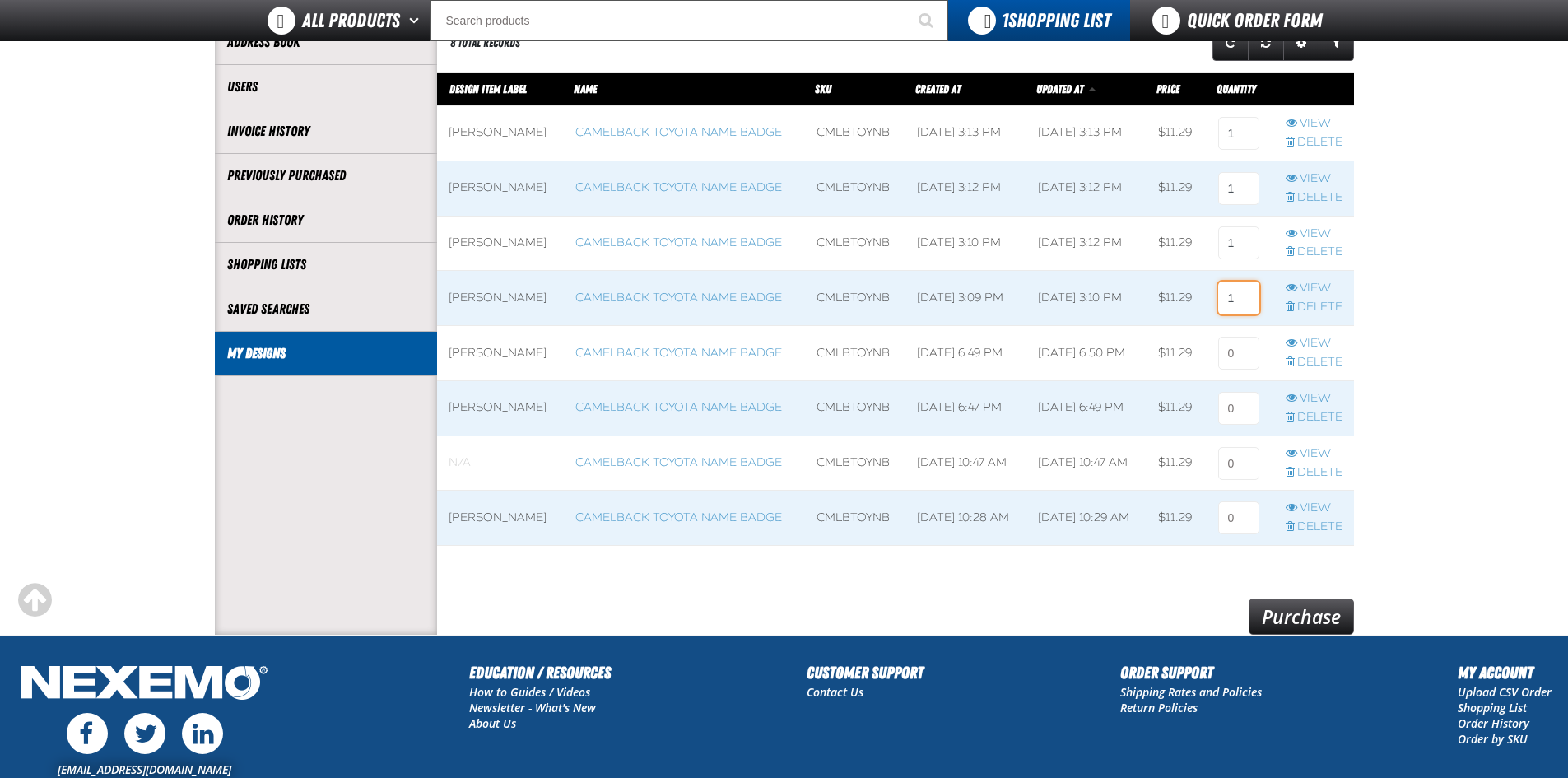
scroll to position [164, 0]
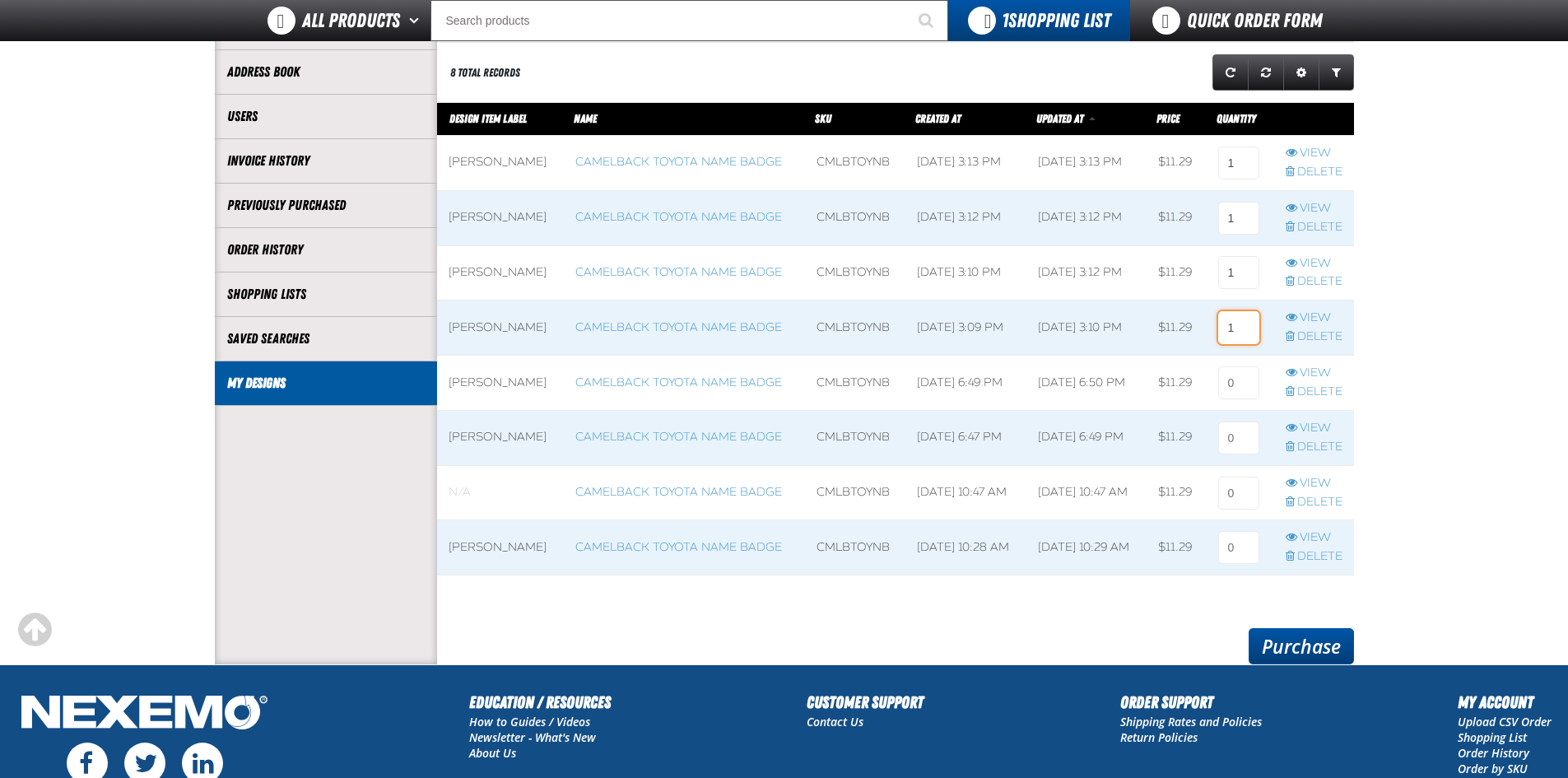
type input "1"
click at [1299, 643] on link "Purchase" at bounding box center [1300, 646] width 105 height 36
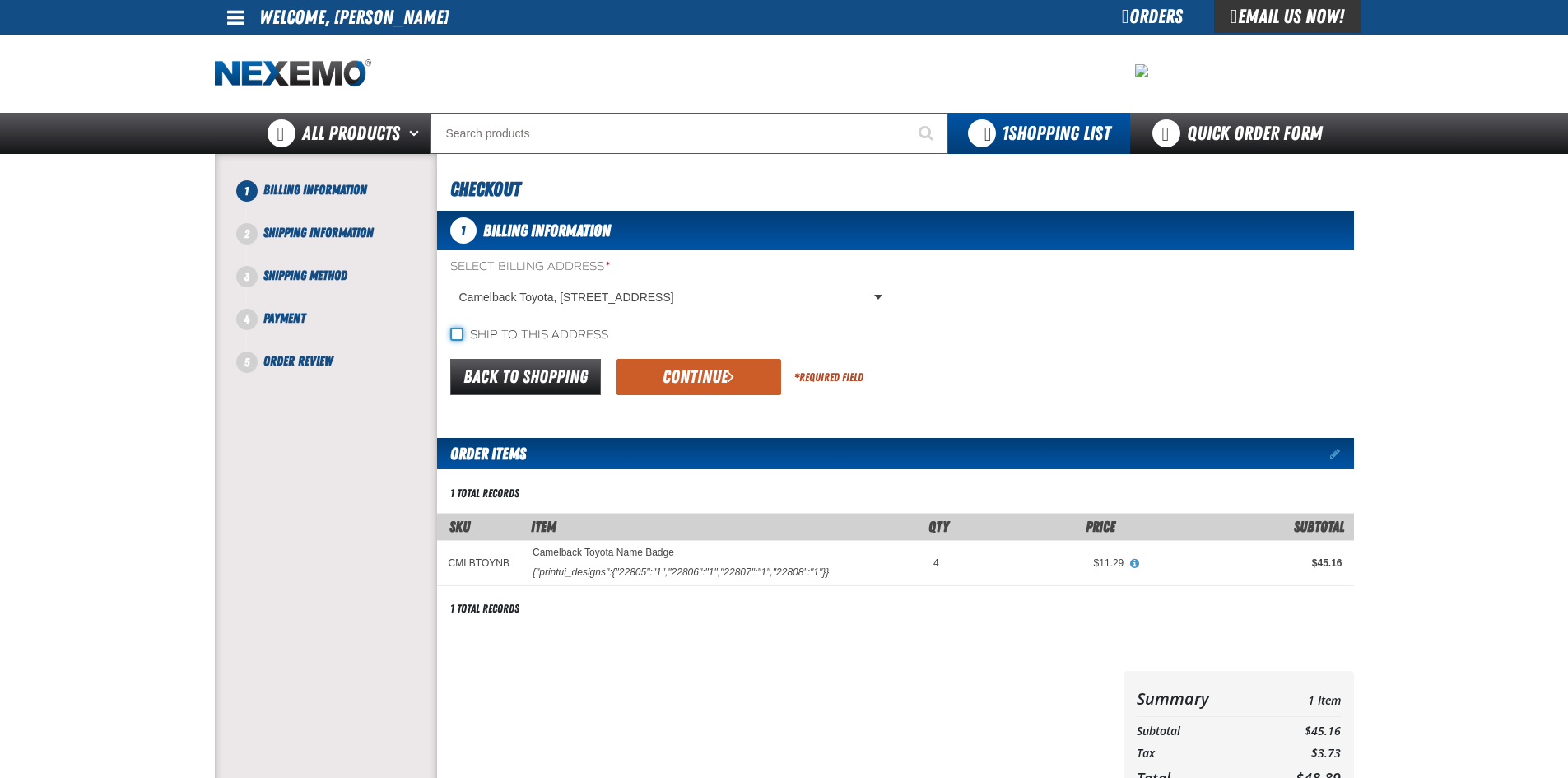
click at [458, 334] on input "Ship to this address" at bounding box center [457, 334] width 13 height 13
checkbox input "true"
click at [695, 368] on button "Continue" at bounding box center [699, 377] width 164 height 36
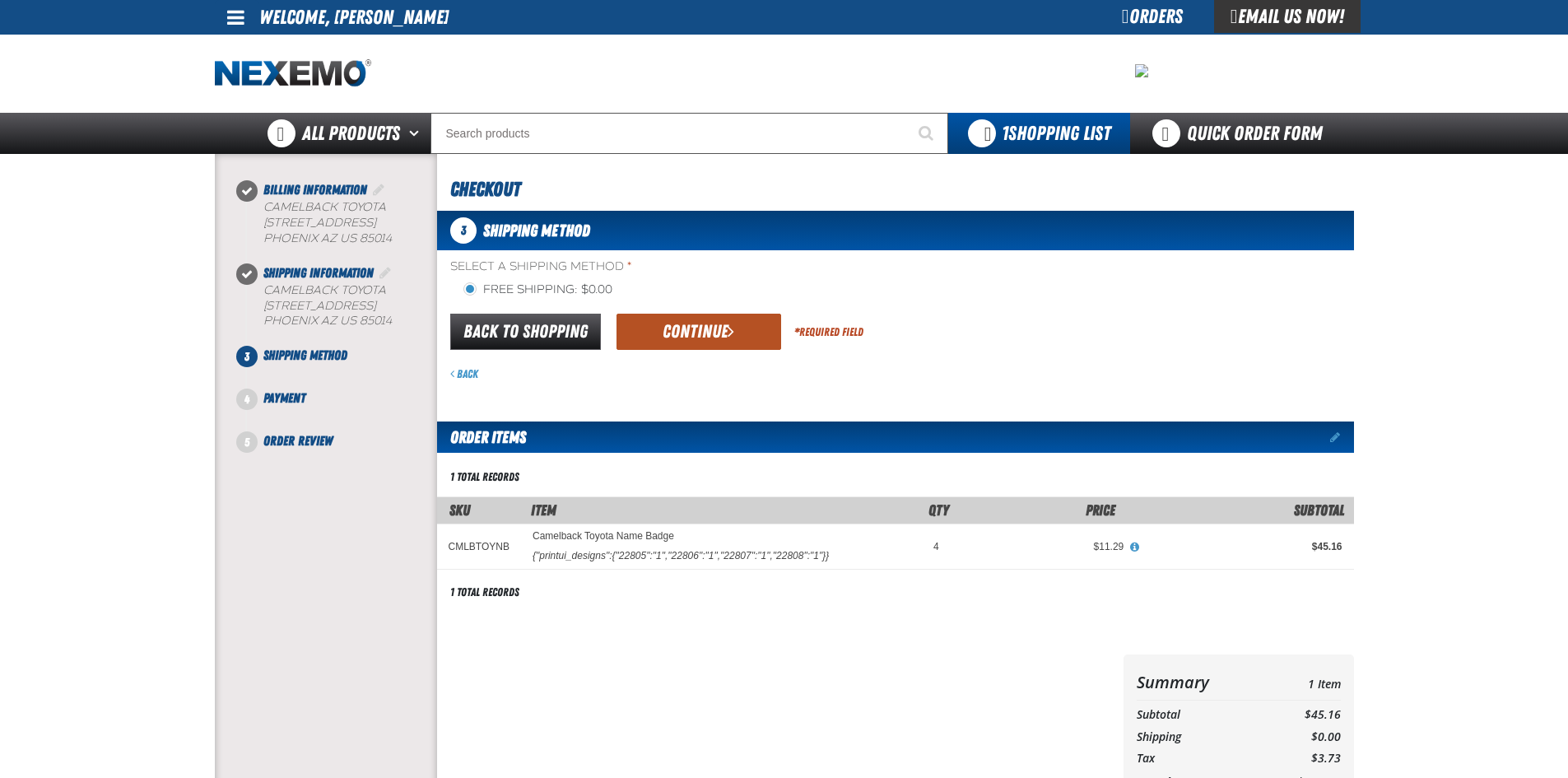
click at [680, 331] on button "Continue" at bounding box center [699, 331] width 164 height 36
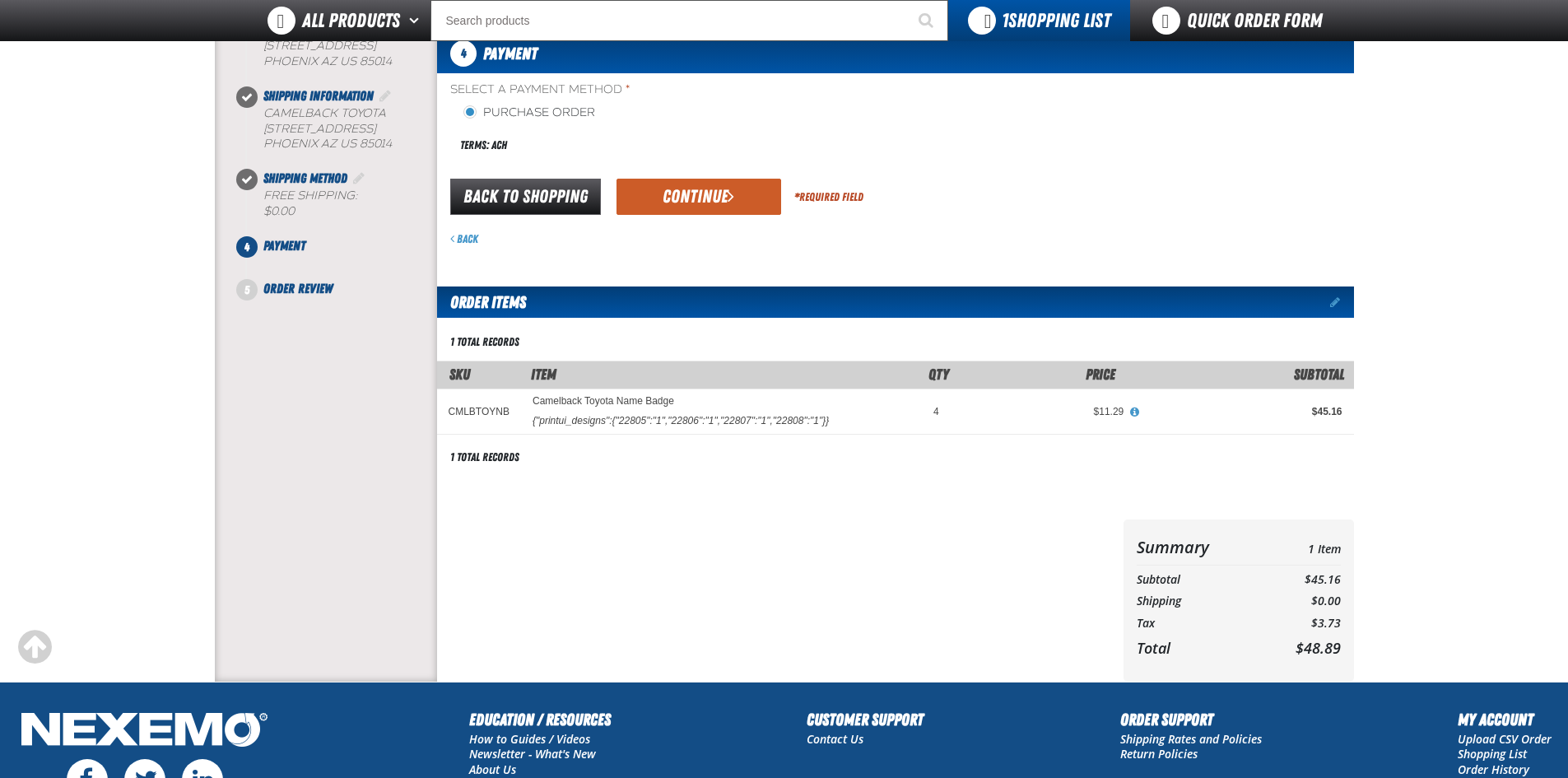
scroll to position [164, 0]
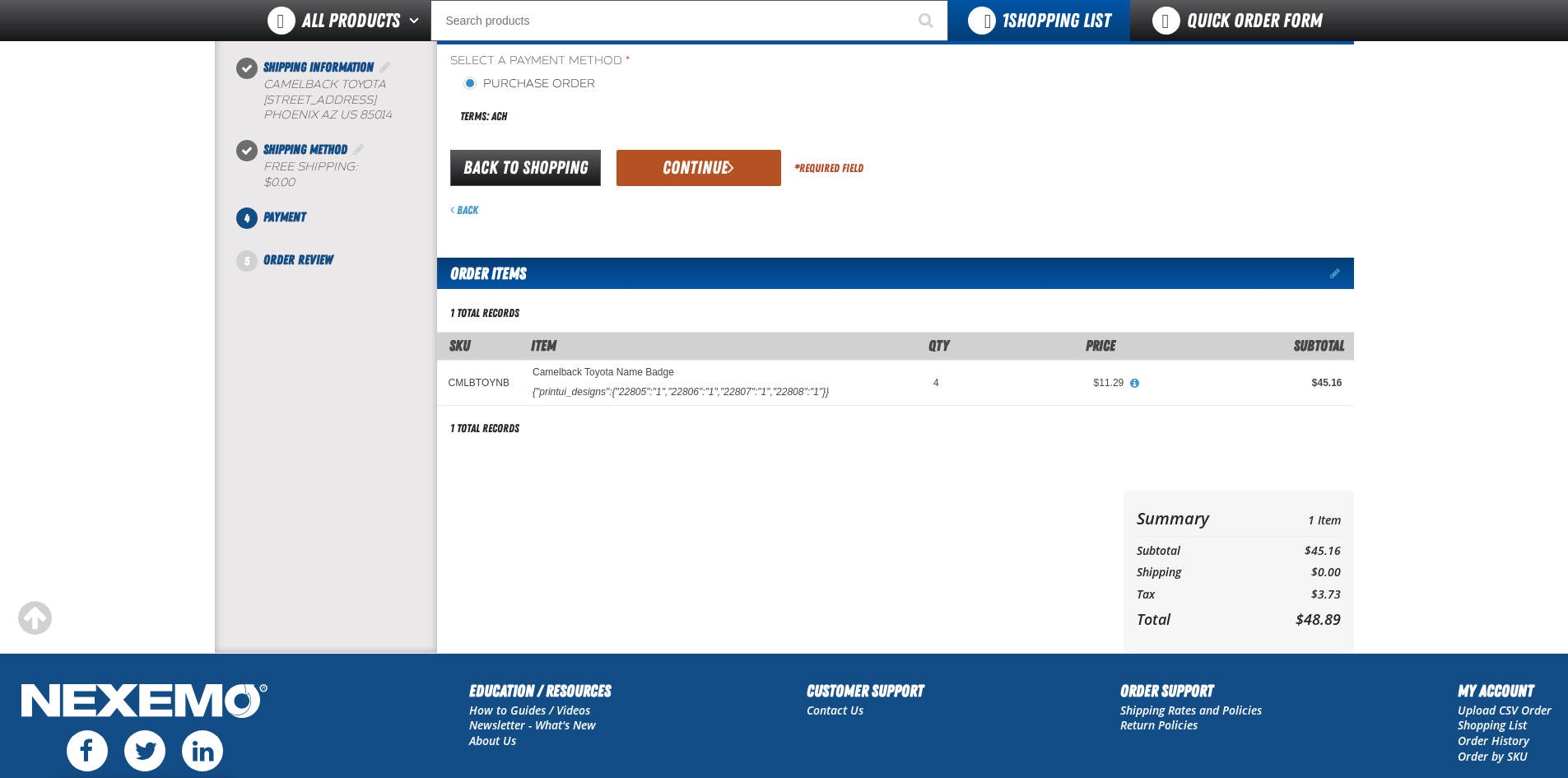
click at [715, 172] on button "Continue" at bounding box center [699, 168] width 164 height 36
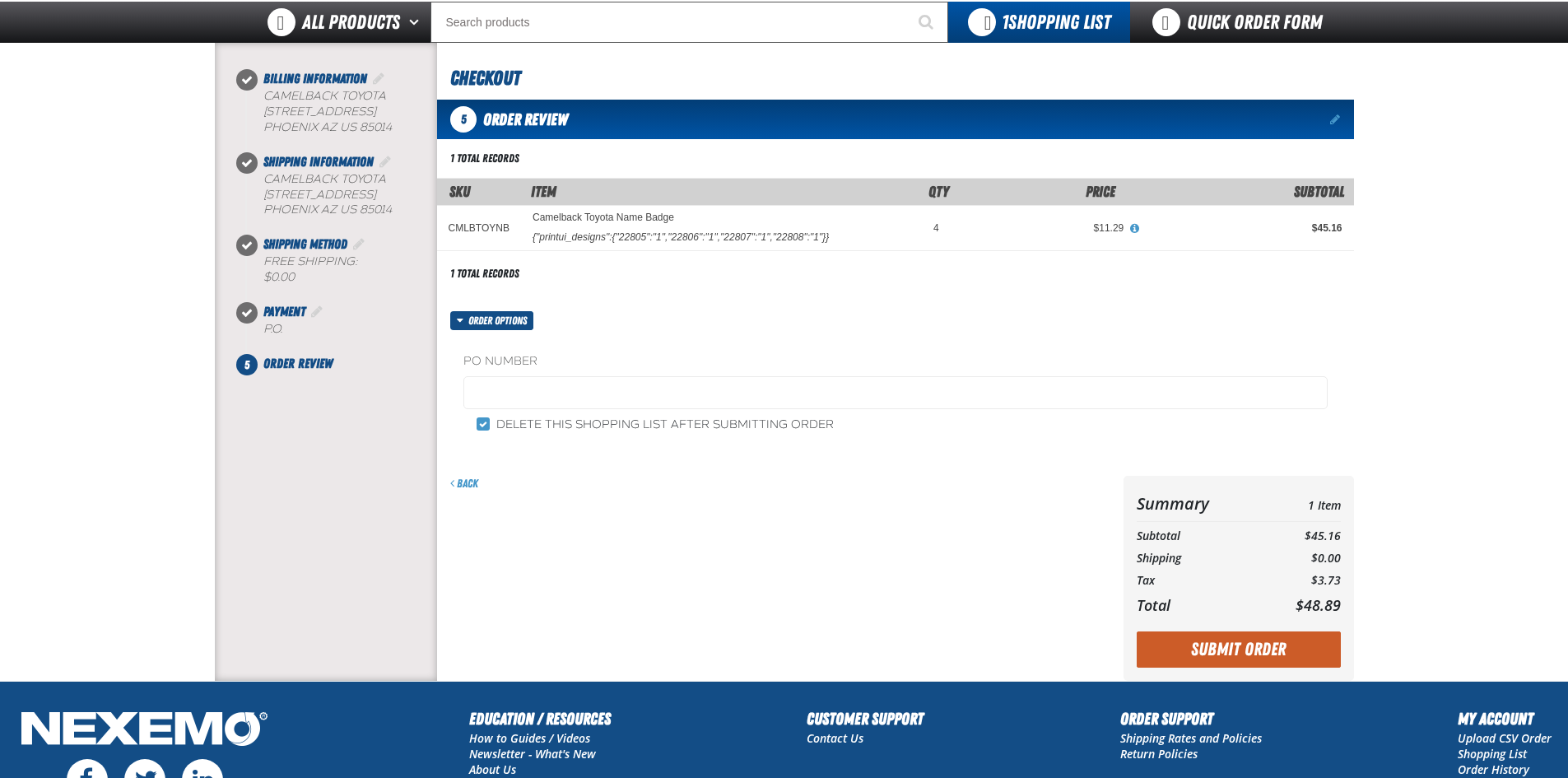
scroll to position [82, 0]
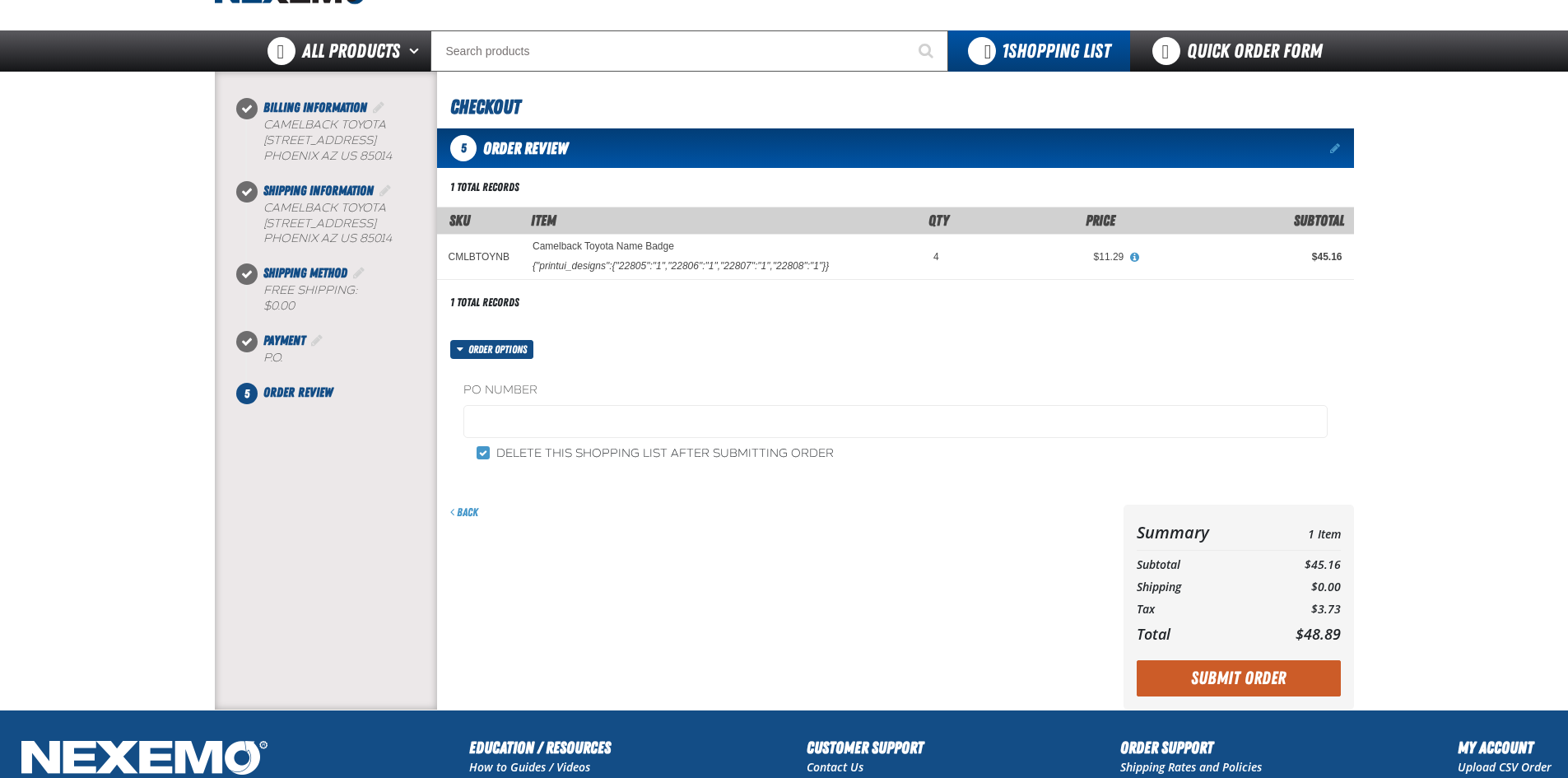
click at [512, 341] on span "Order options" at bounding box center [501, 349] width 65 height 19
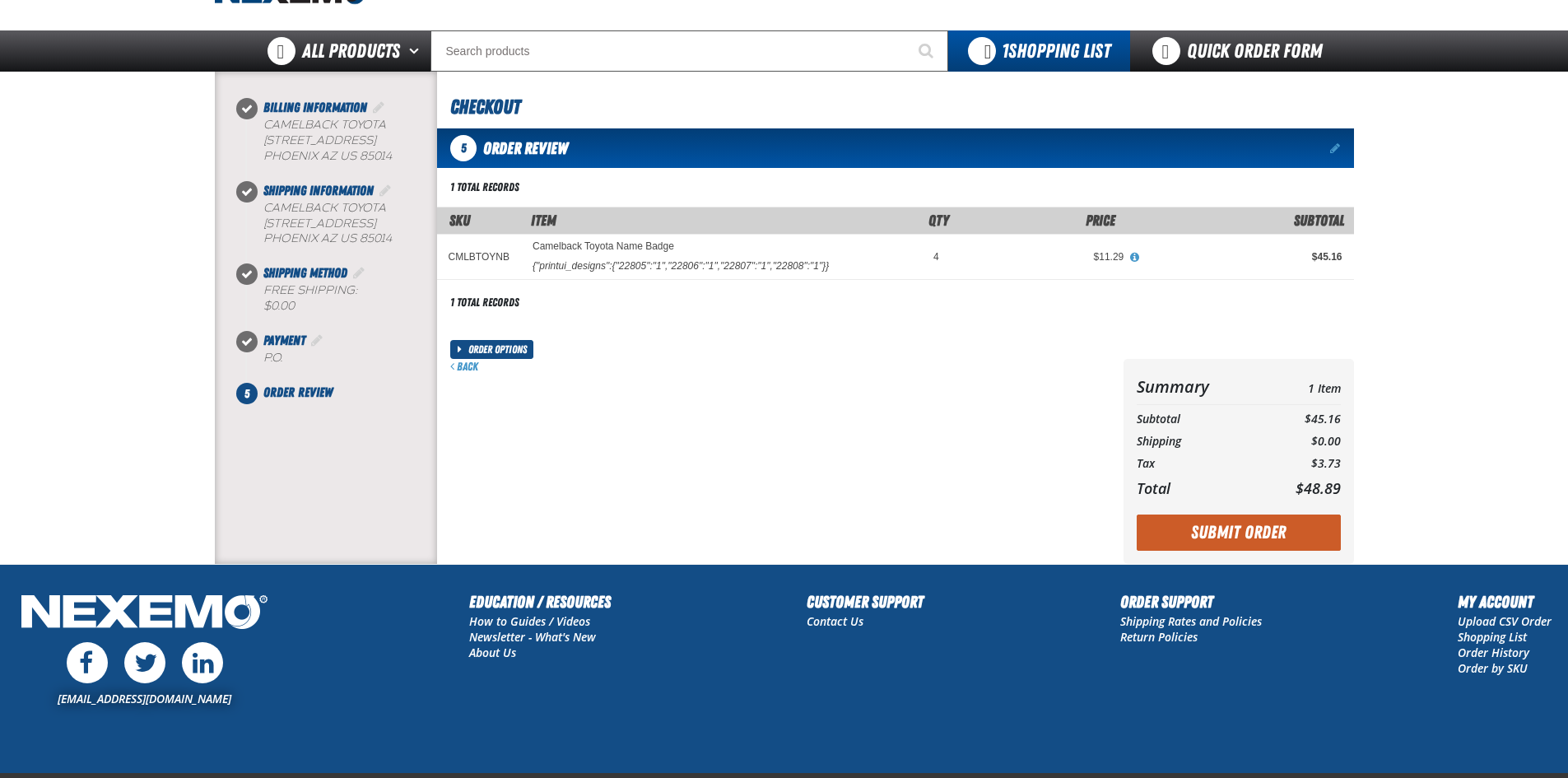
click at [512, 341] on span "Order options" at bounding box center [501, 349] width 65 height 19
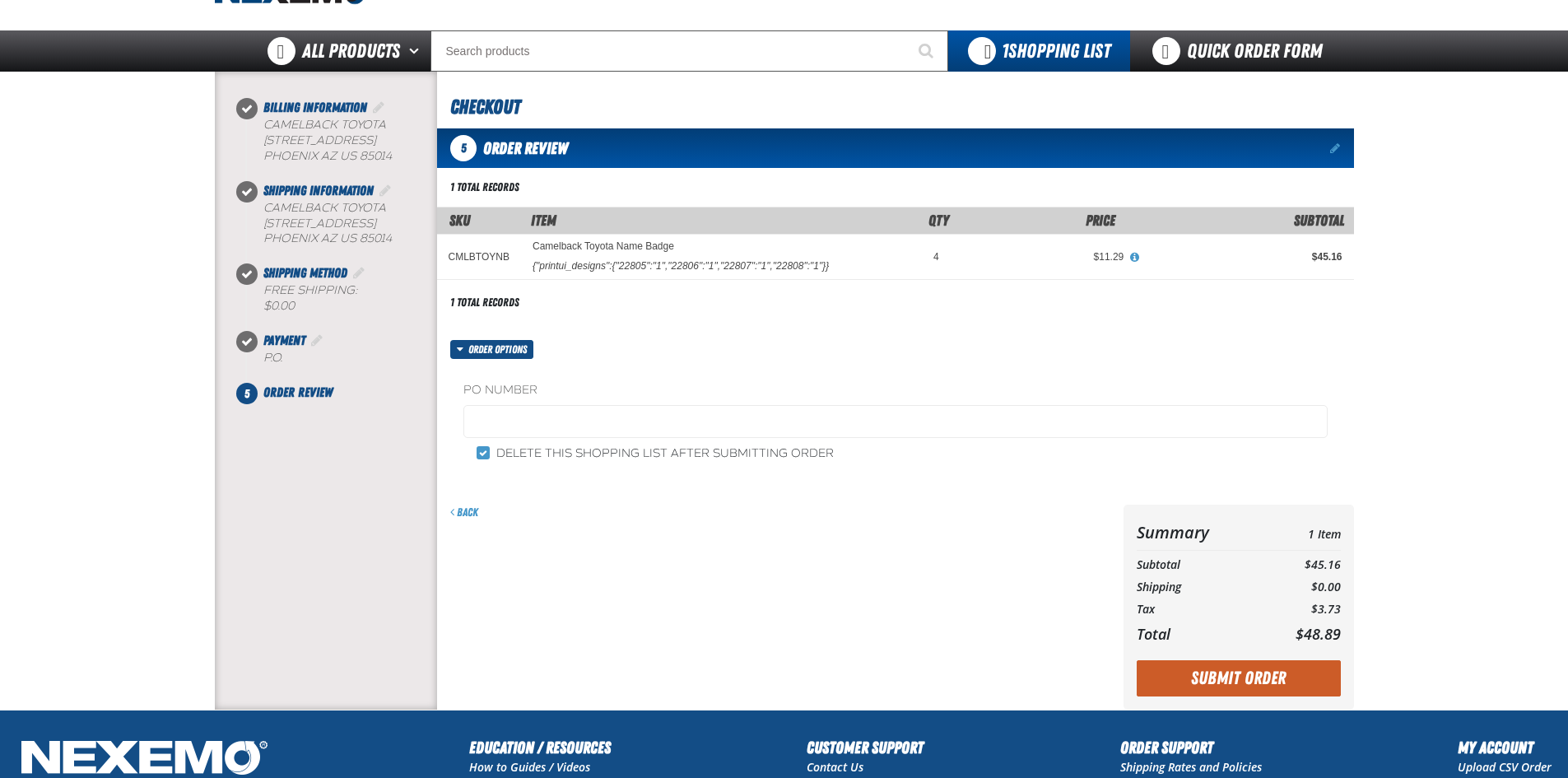
scroll to position [164, 0]
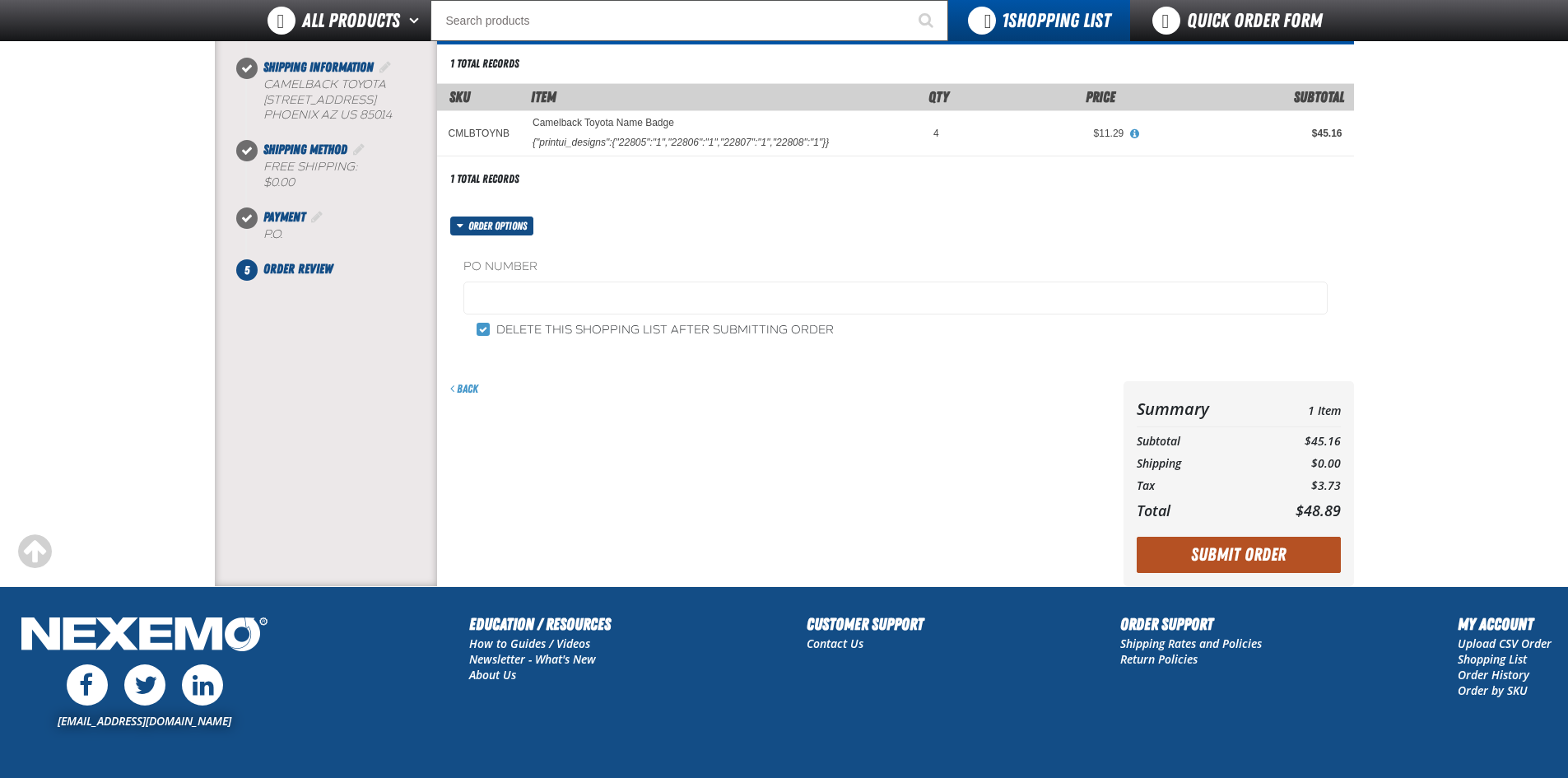
click at [1237, 551] on button "Submit Order" at bounding box center [1238, 554] width 204 height 36
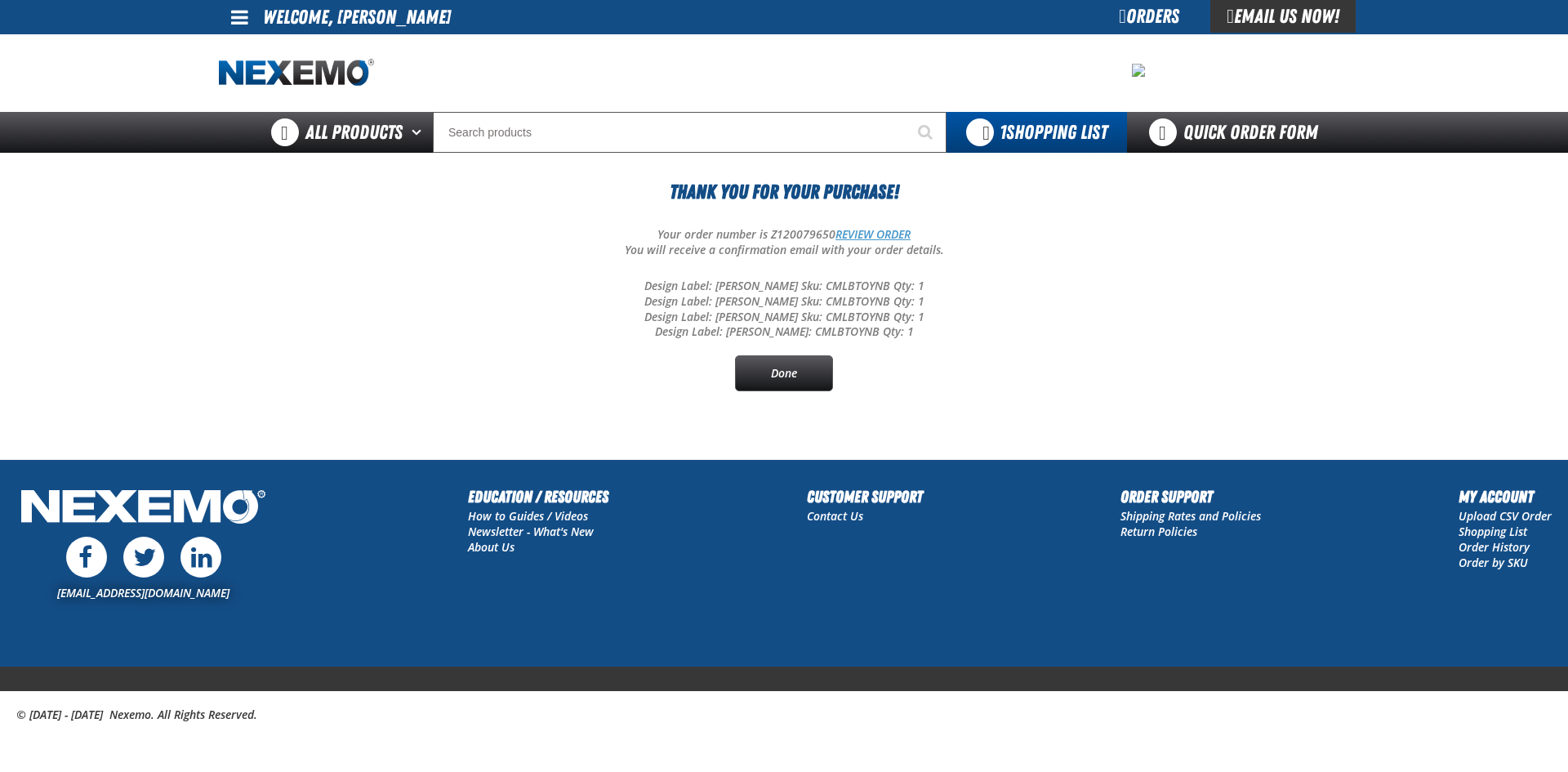
click at [855, 227] on link "REVIEW ORDER" at bounding box center [873, 233] width 75 height 16
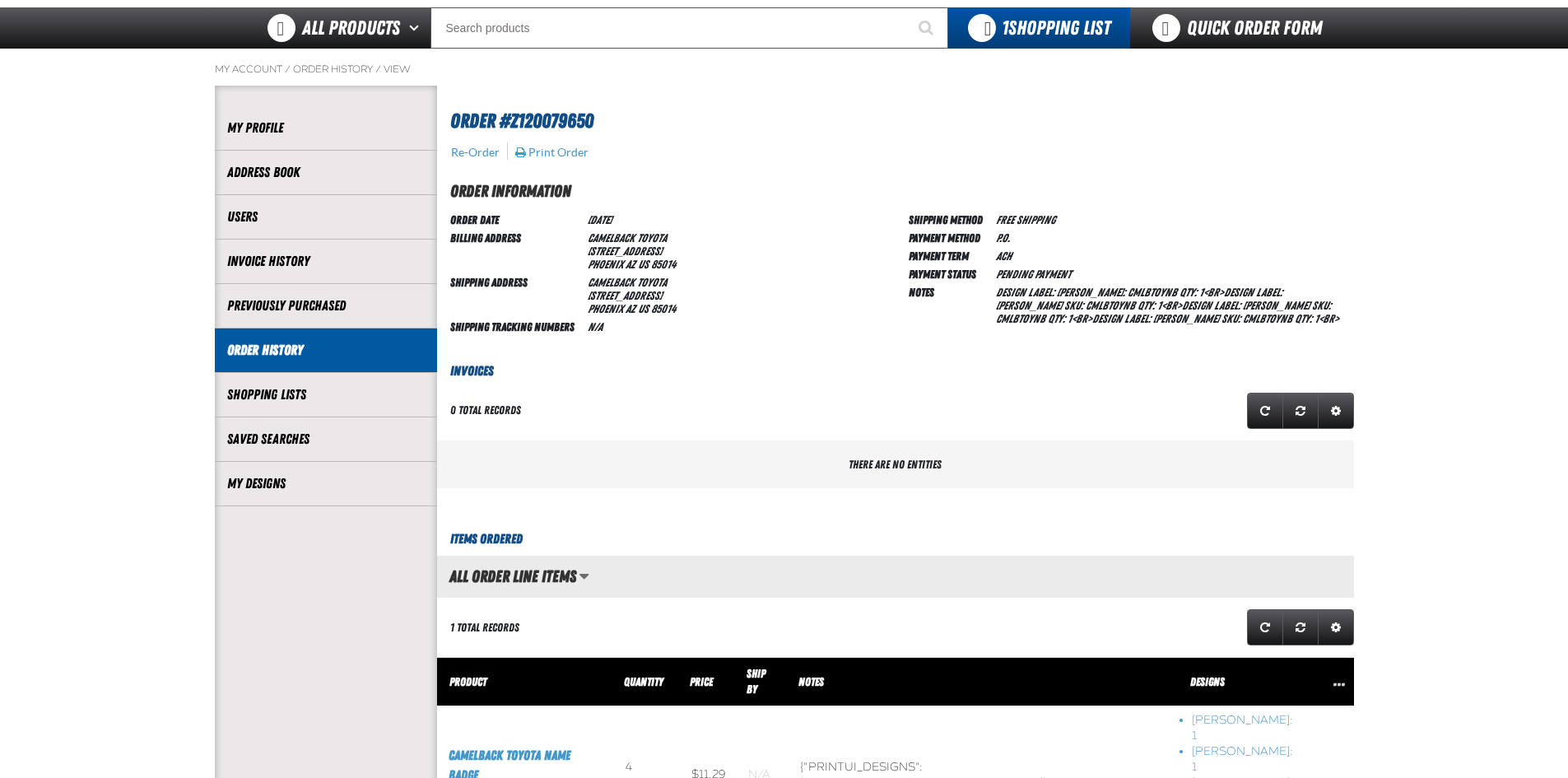
scroll to position [82, 0]
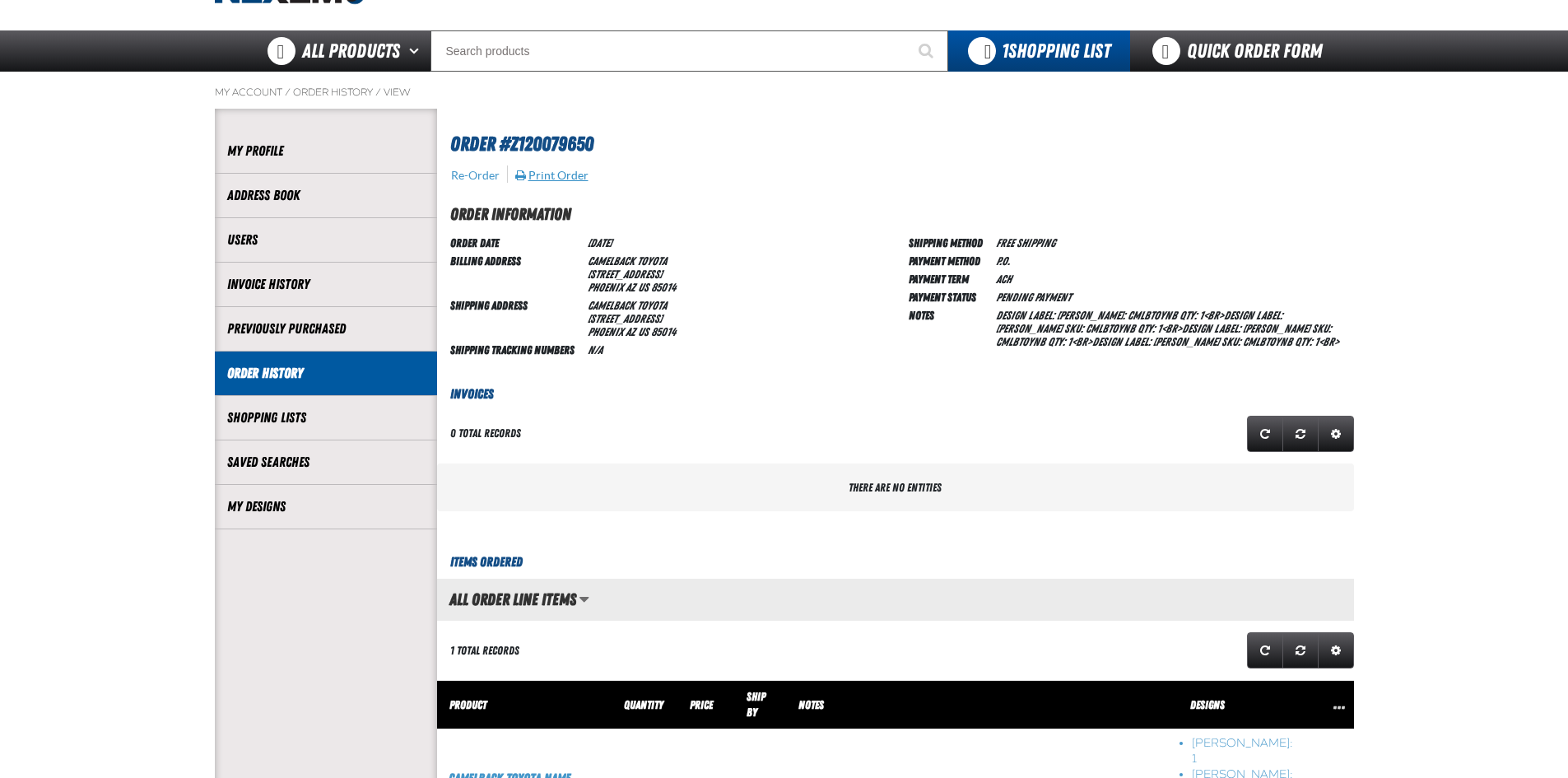
click at [554, 174] on button "Print Order" at bounding box center [551, 175] width 75 height 15
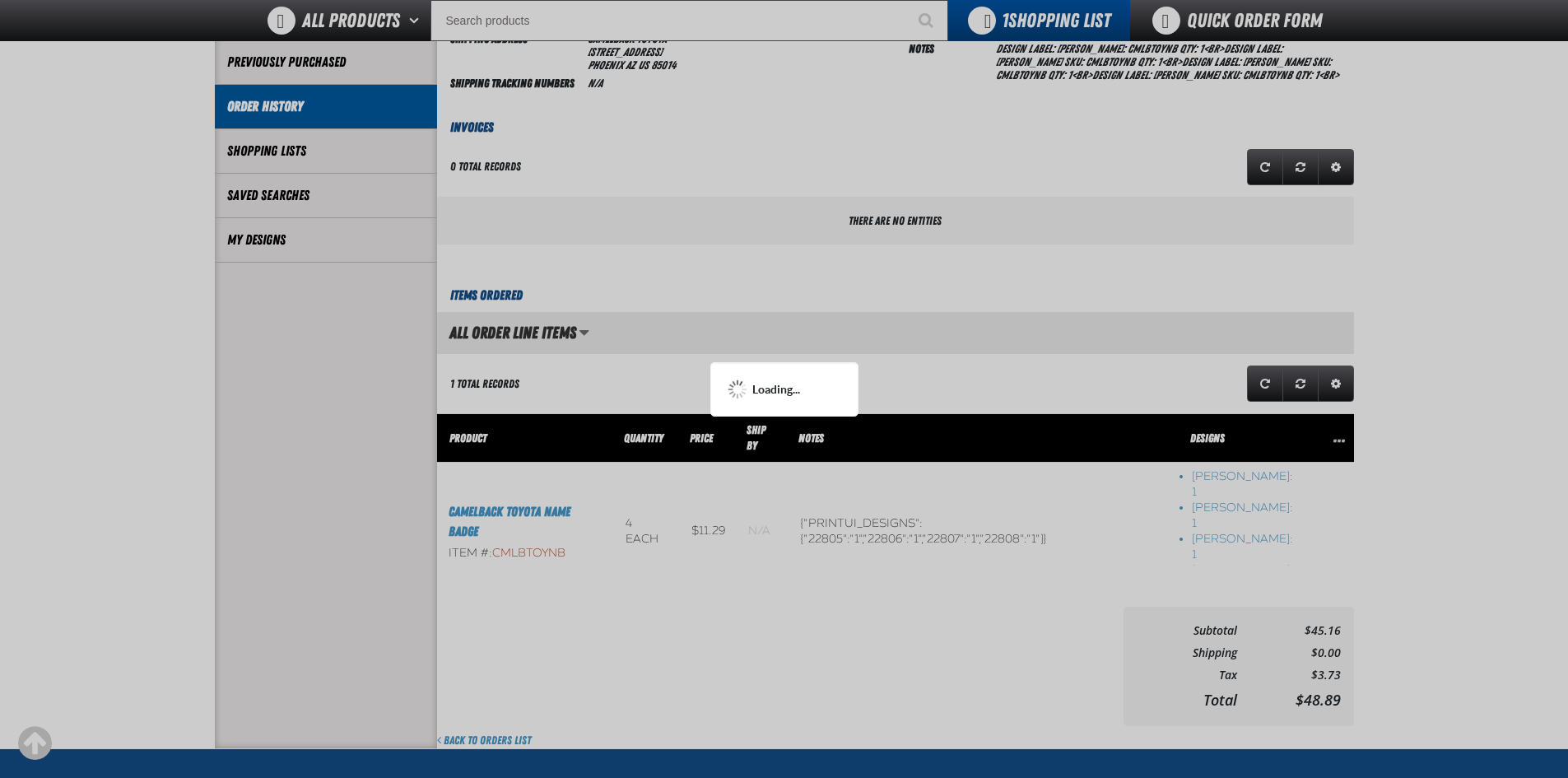
scroll to position [329, 0]
